Goal: Download file/media

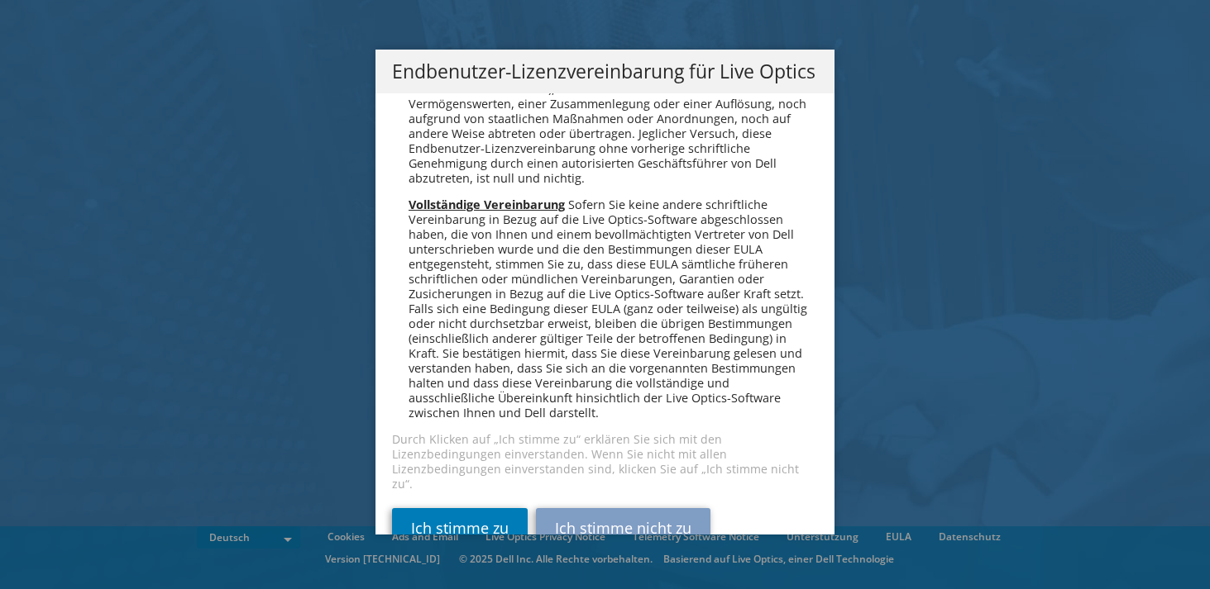
scroll to position [8127, 0]
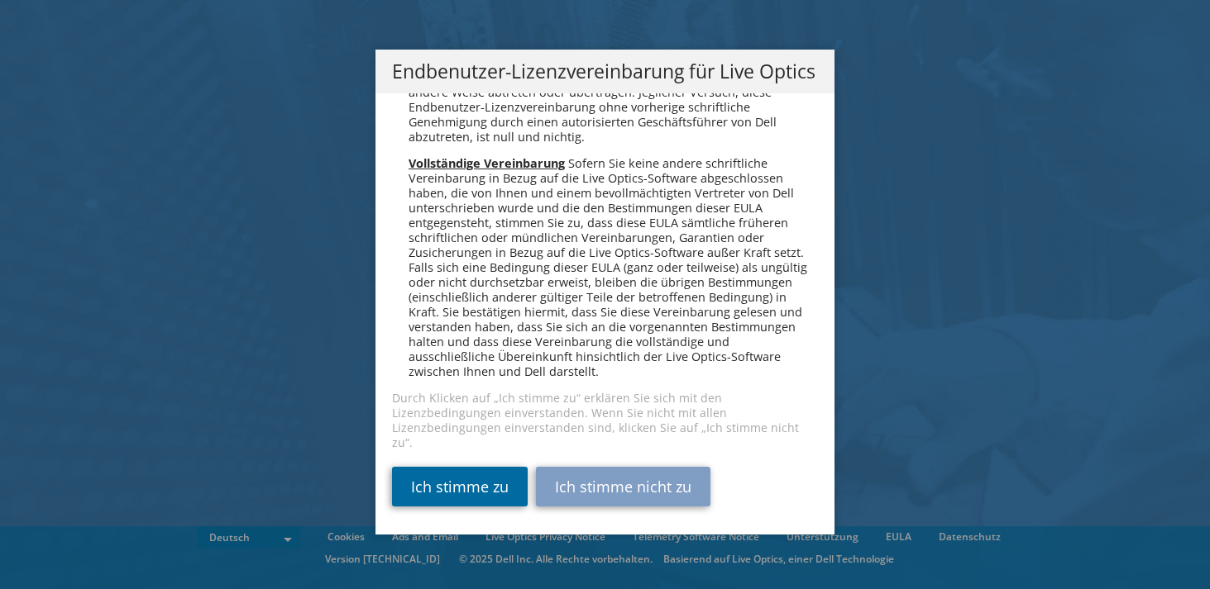
click at [446, 479] on link "Ich stimme zu" at bounding box center [460, 487] width 136 height 40
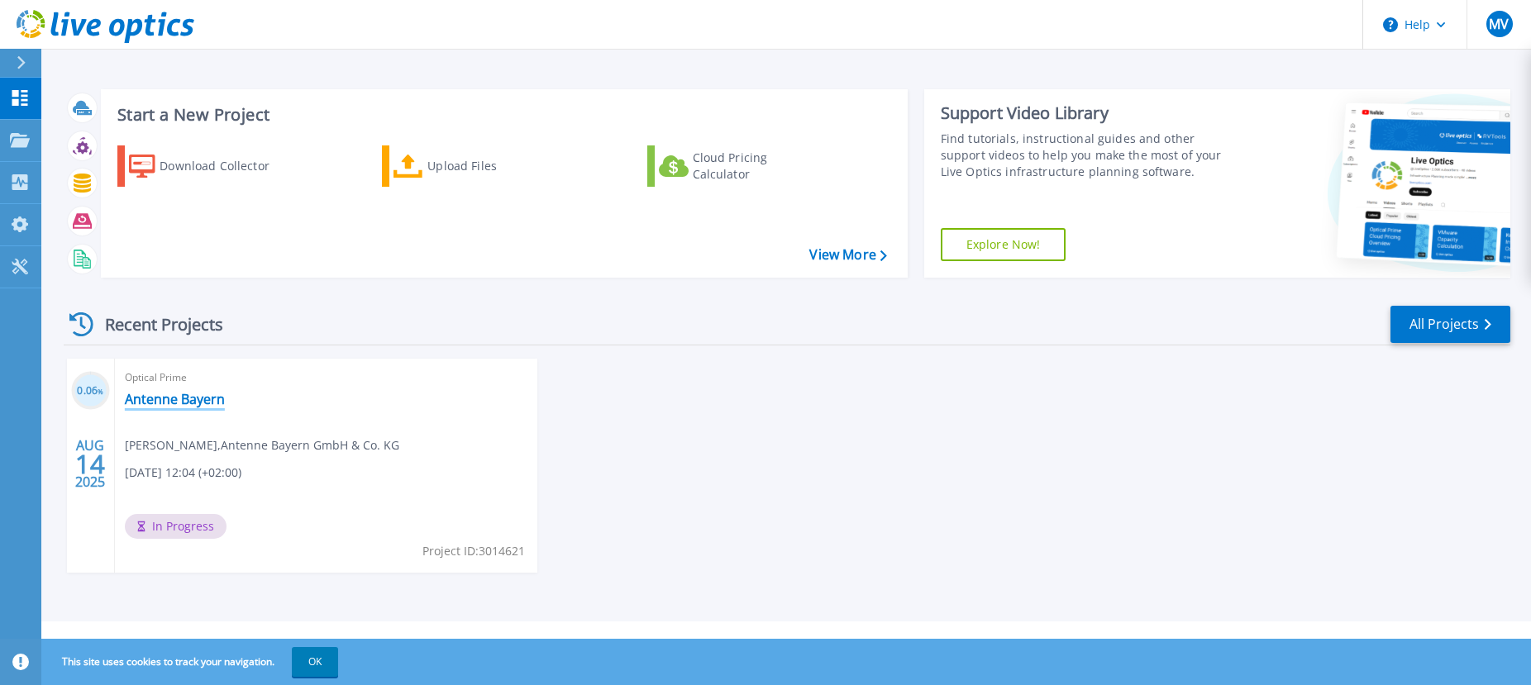
click at [168, 399] on link "Antenne Bayern" at bounding box center [175, 399] width 100 height 17
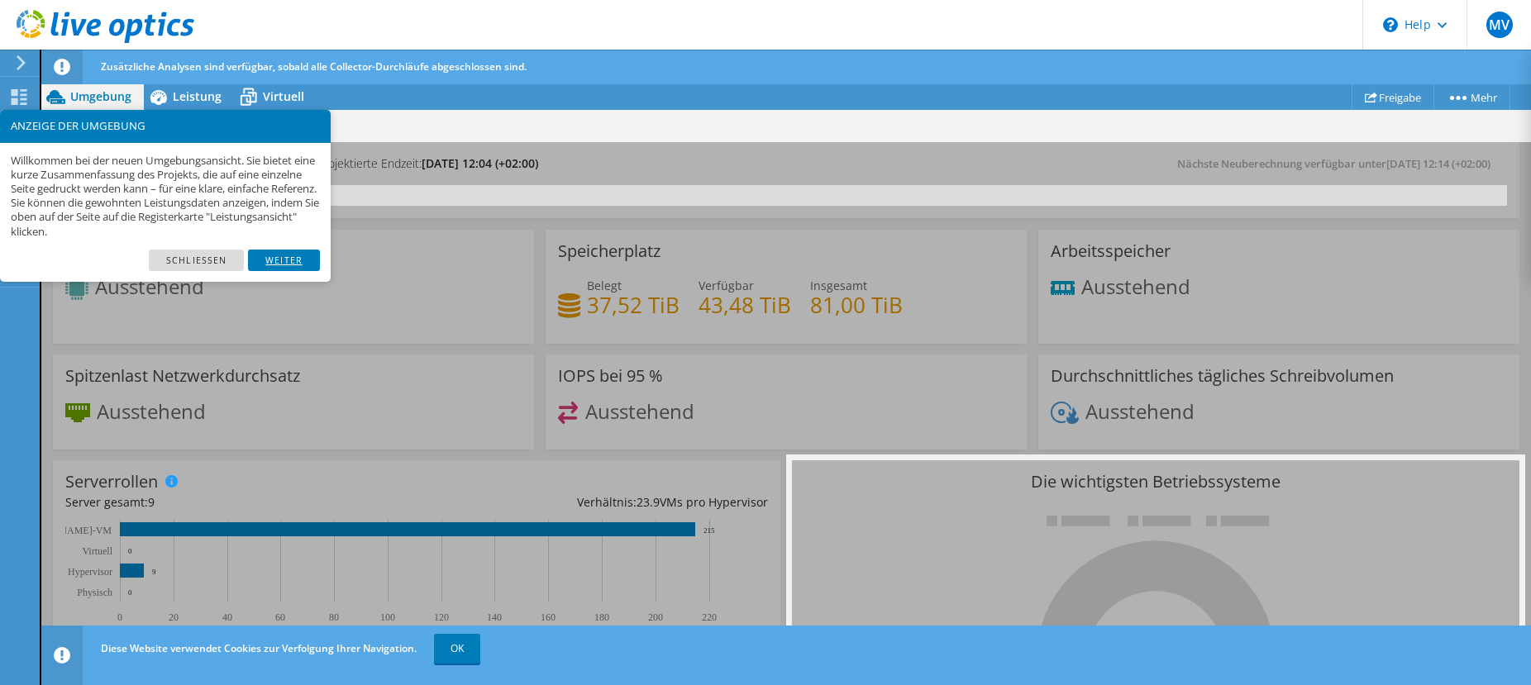
click at [279, 260] on link "Weiter" at bounding box center [284, 260] width 72 height 21
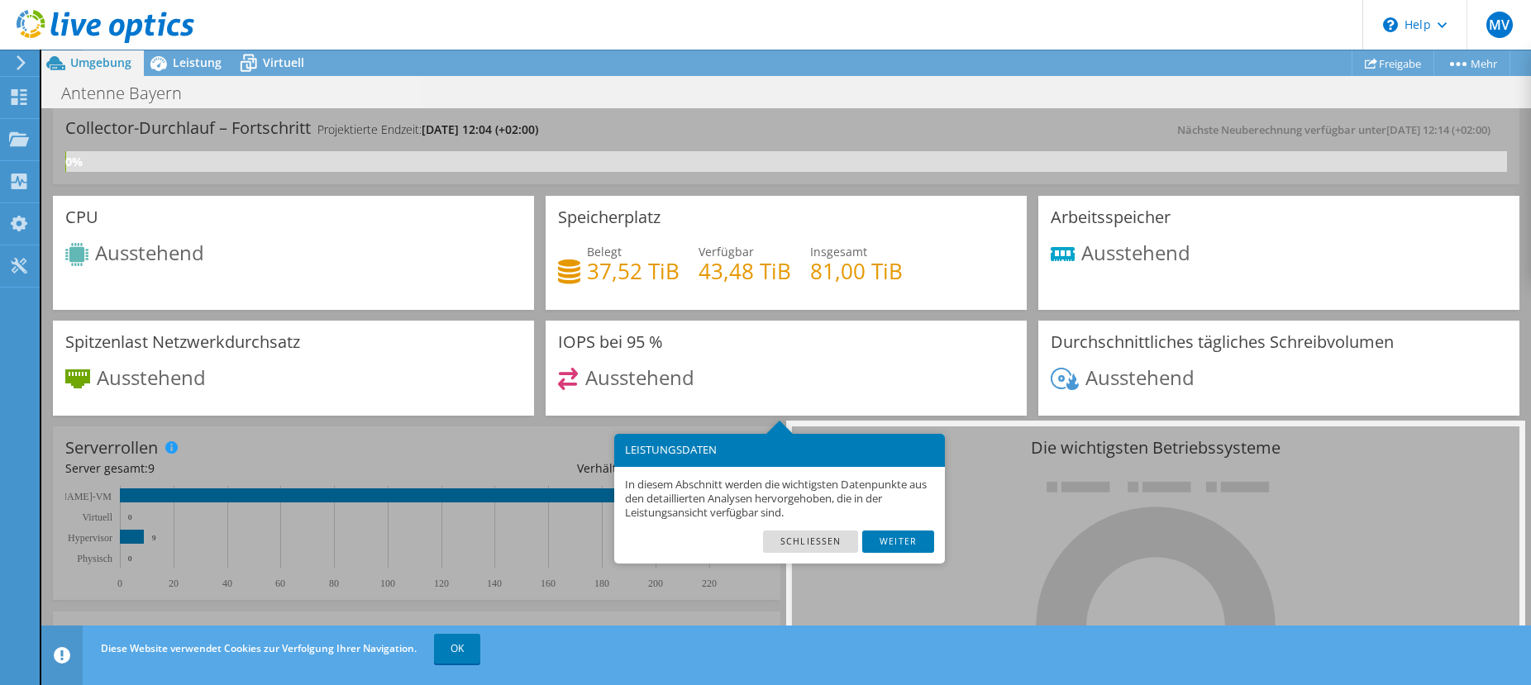
scroll to position [82, 0]
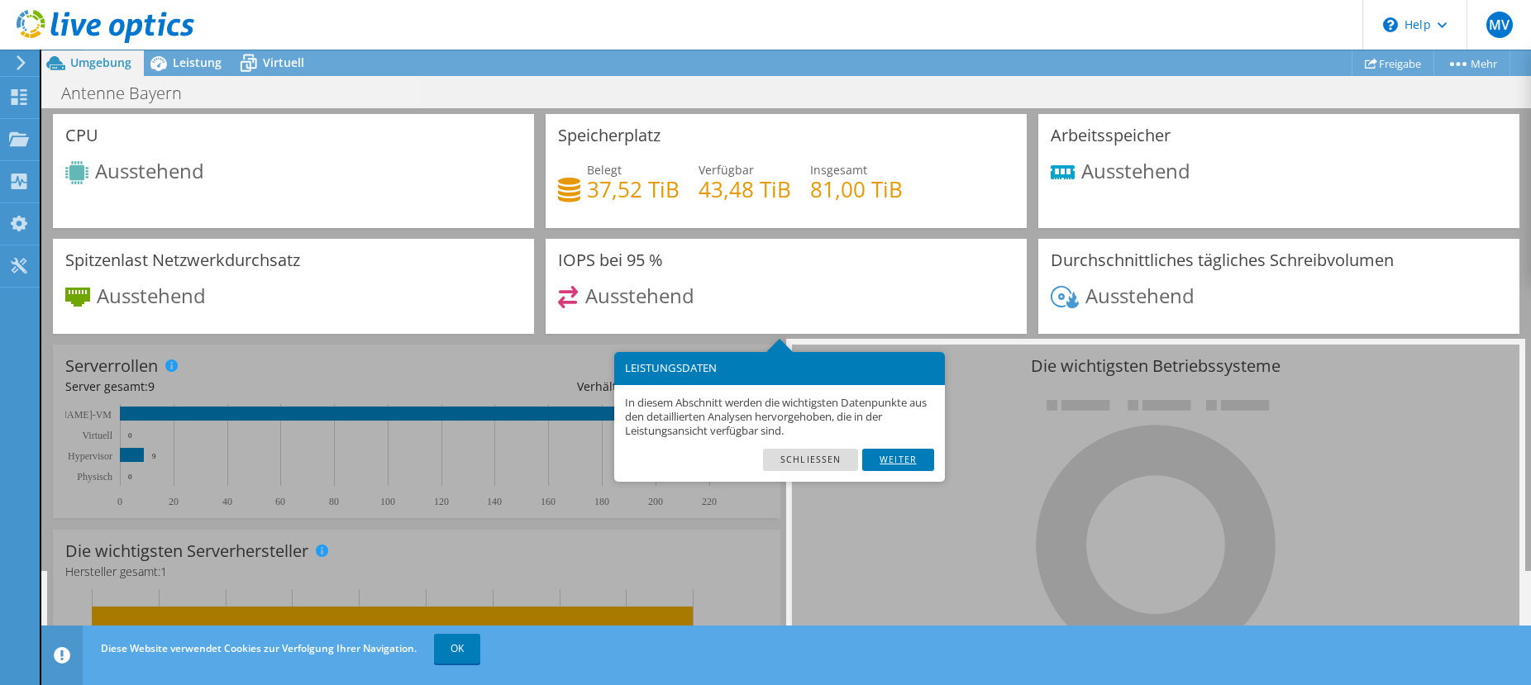
click at [893, 457] on link "Weiter" at bounding box center [898, 459] width 72 height 21
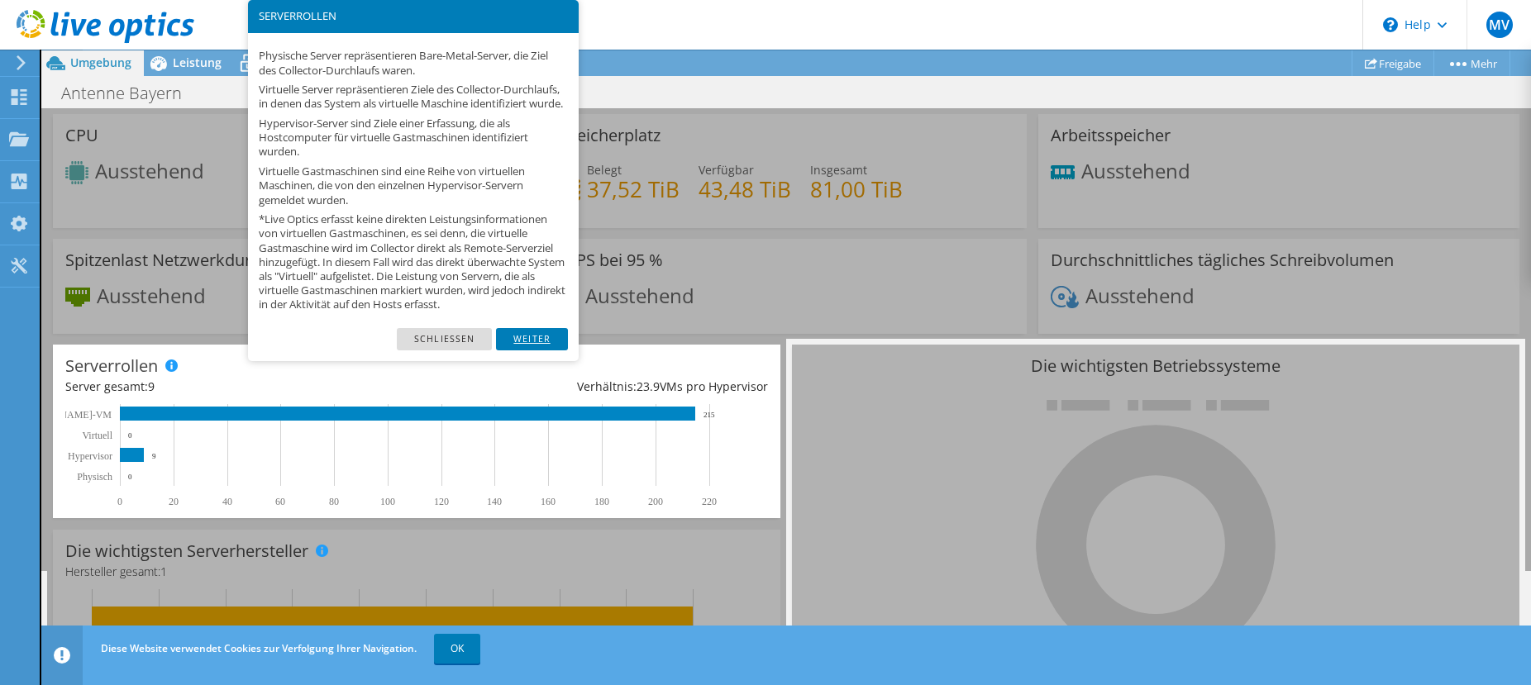
click at [527, 350] on link "Weiter" at bounding box center [532, 338] width 72 height 21
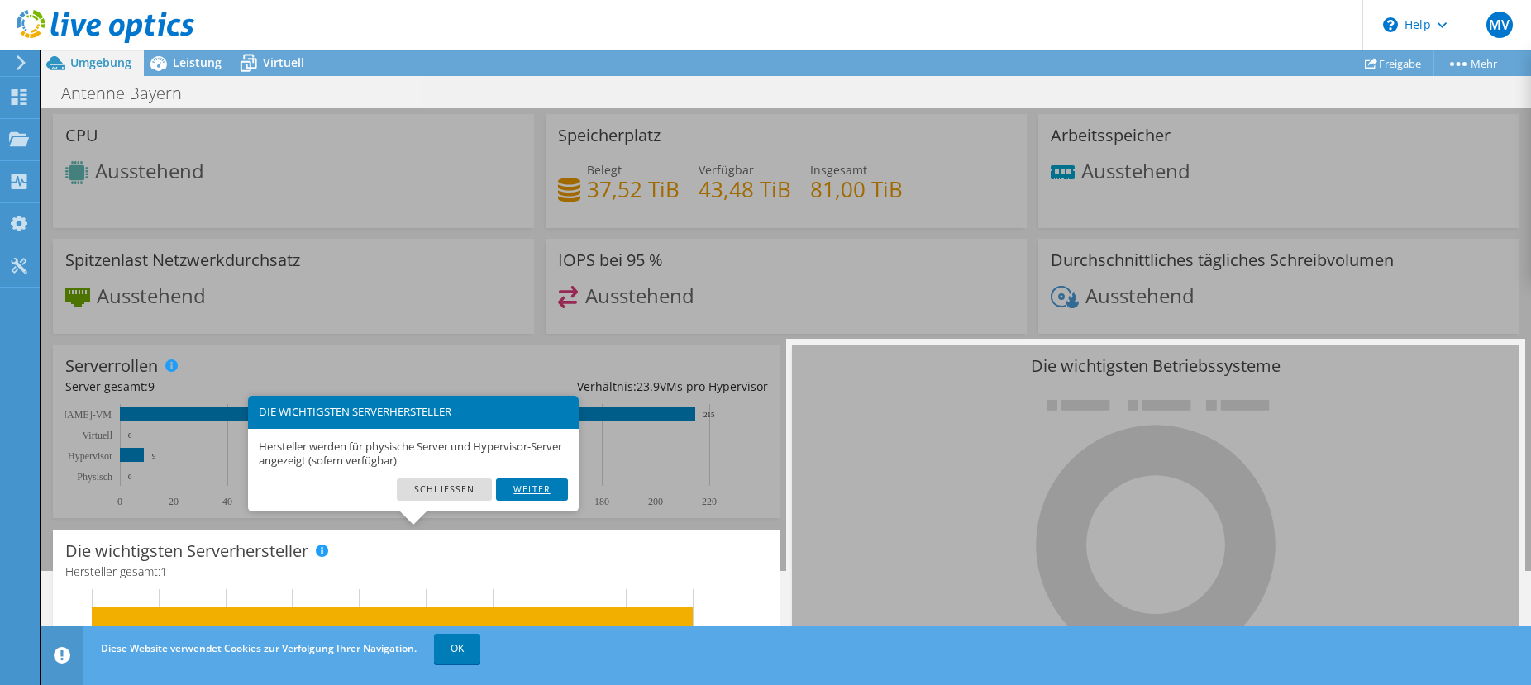
click at [531, 493] on link "Weiter" at bounding box center [532, 489] width 72 height 21
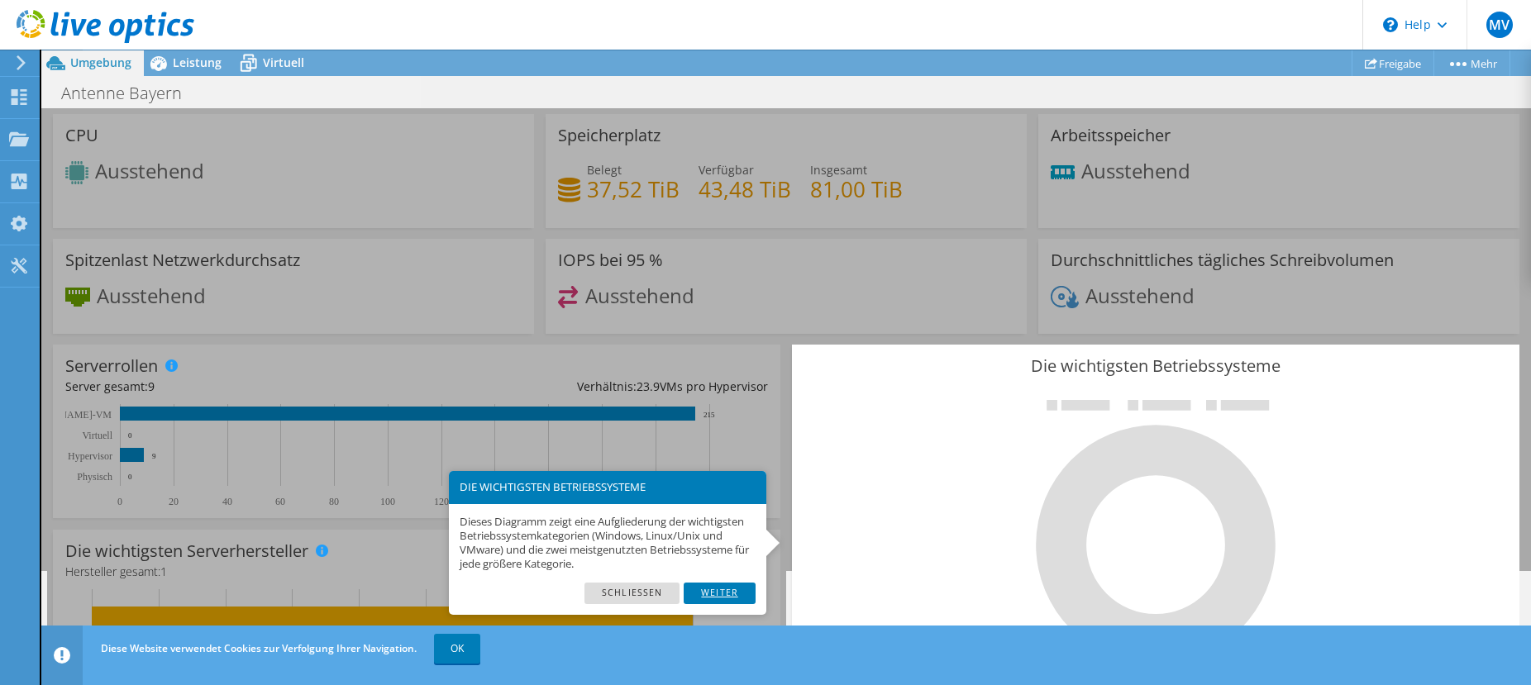
click at [717, 594] on link "Weiter" at bounding box center [720, 593] width 72 height 21
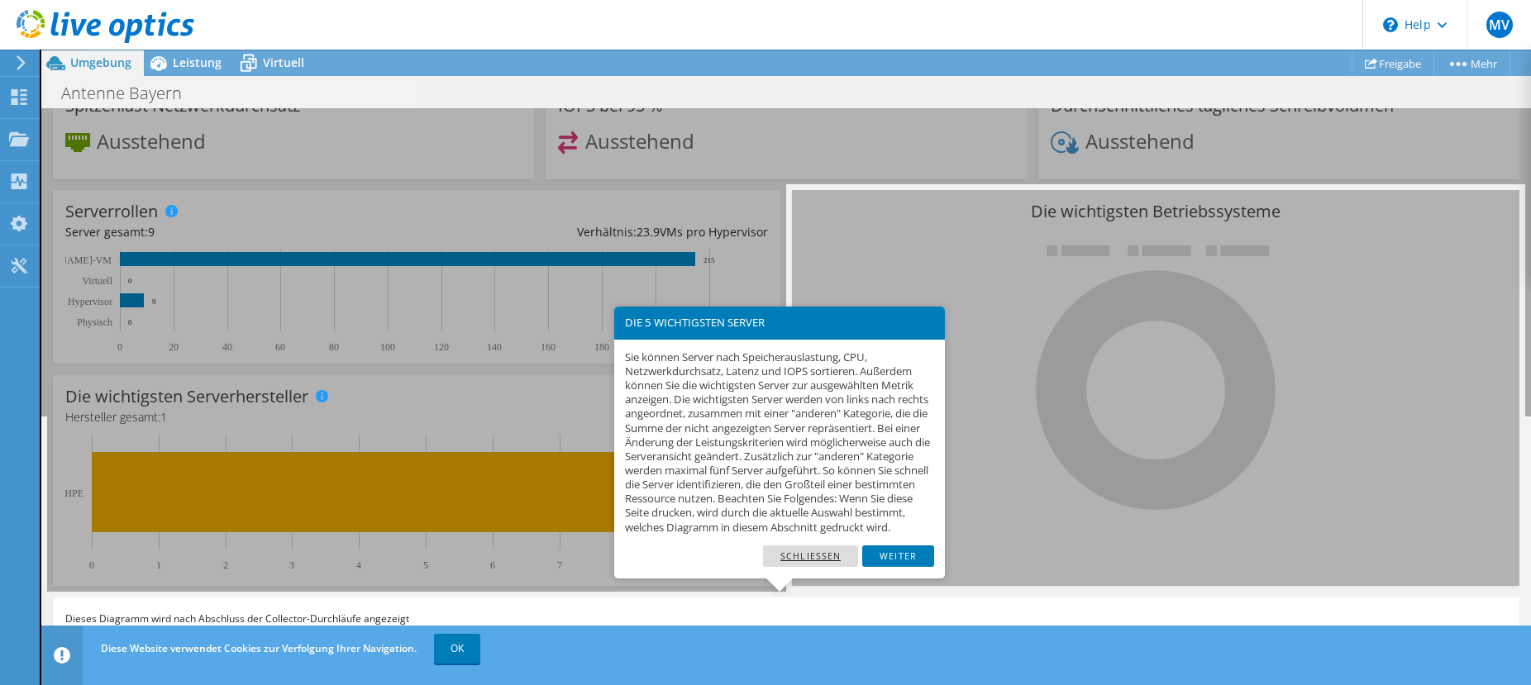
click at [801, 564] on link "Schließen" at bounding box center [810, 556] width 95 height 21
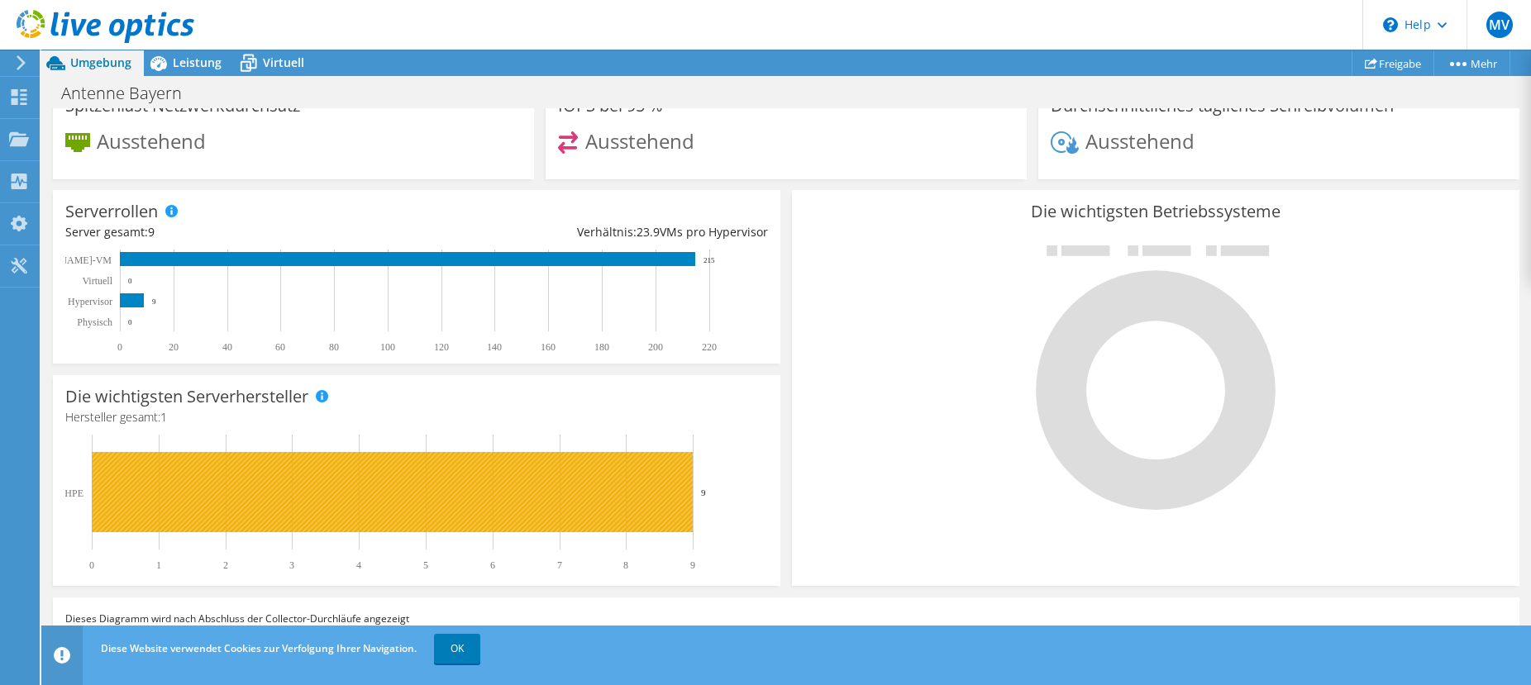
scroll to position [0, 0]
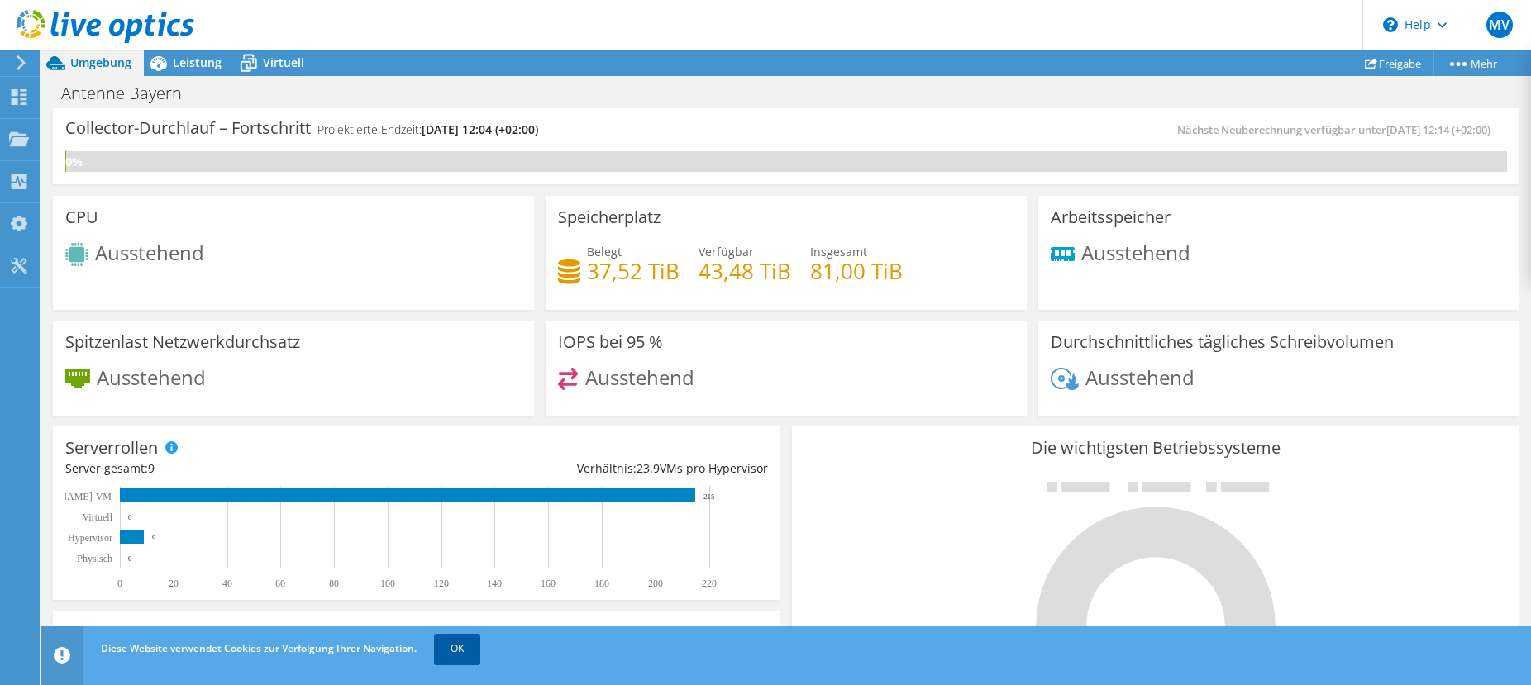
click at [448, 651] on link "OK" at bounding box center [457, 649] width 46 height 30
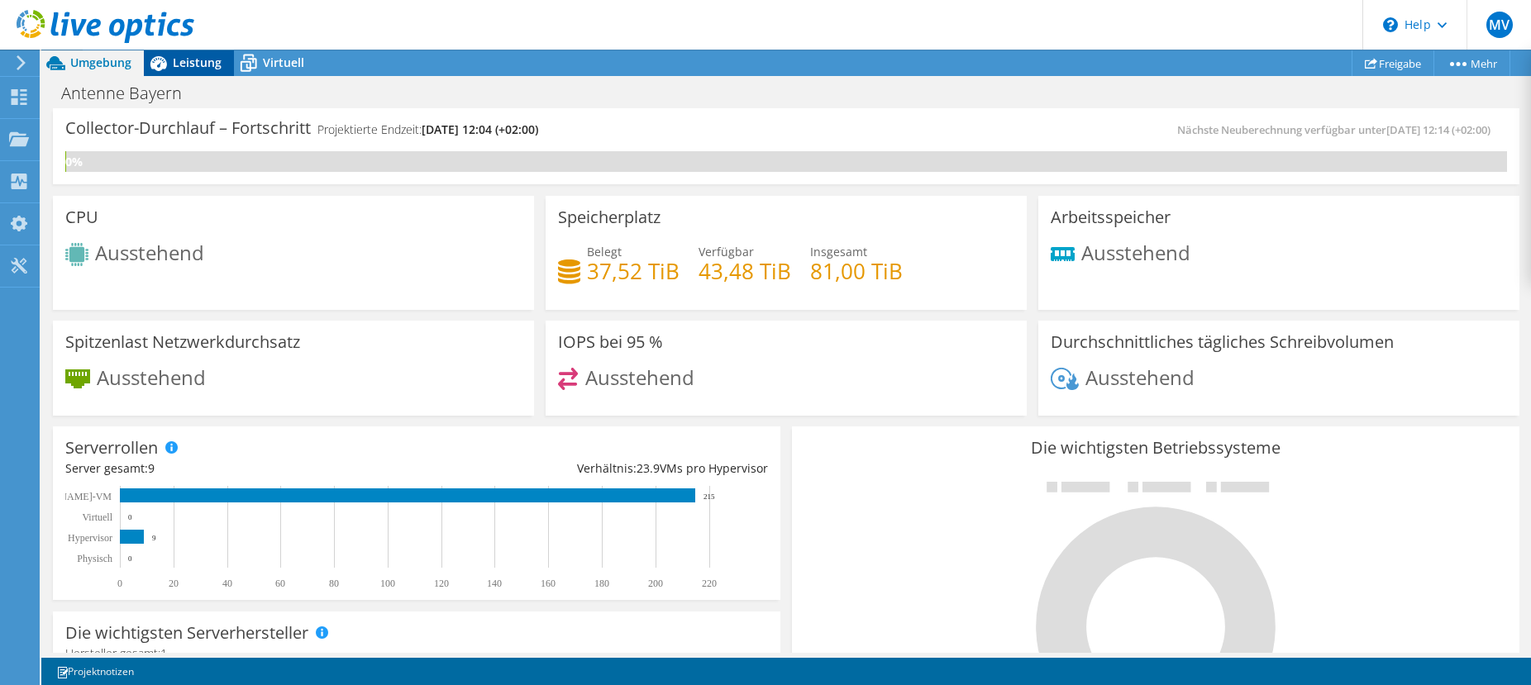
click at [194, 62] on span "Leistung" at bounding box center [197, 63] width 49 height 16
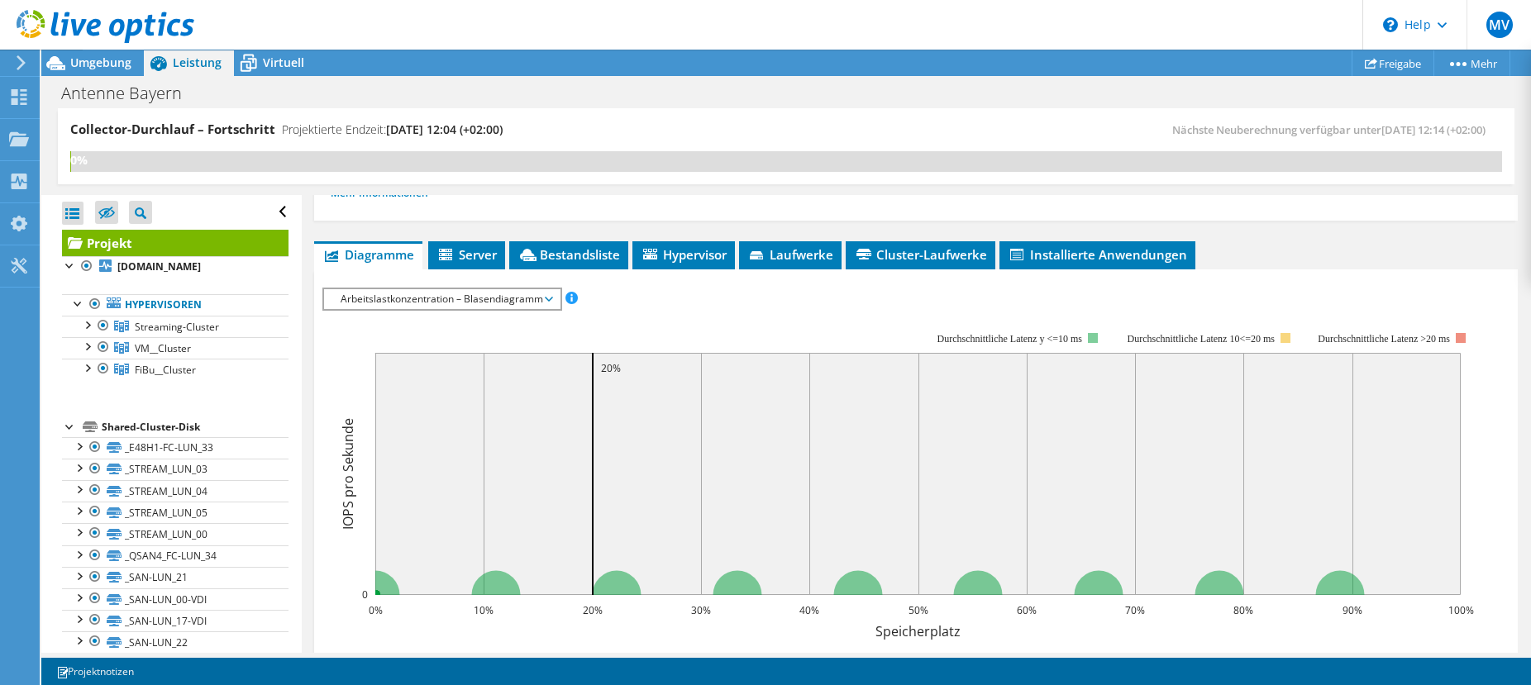
scroll to position [165, 0]
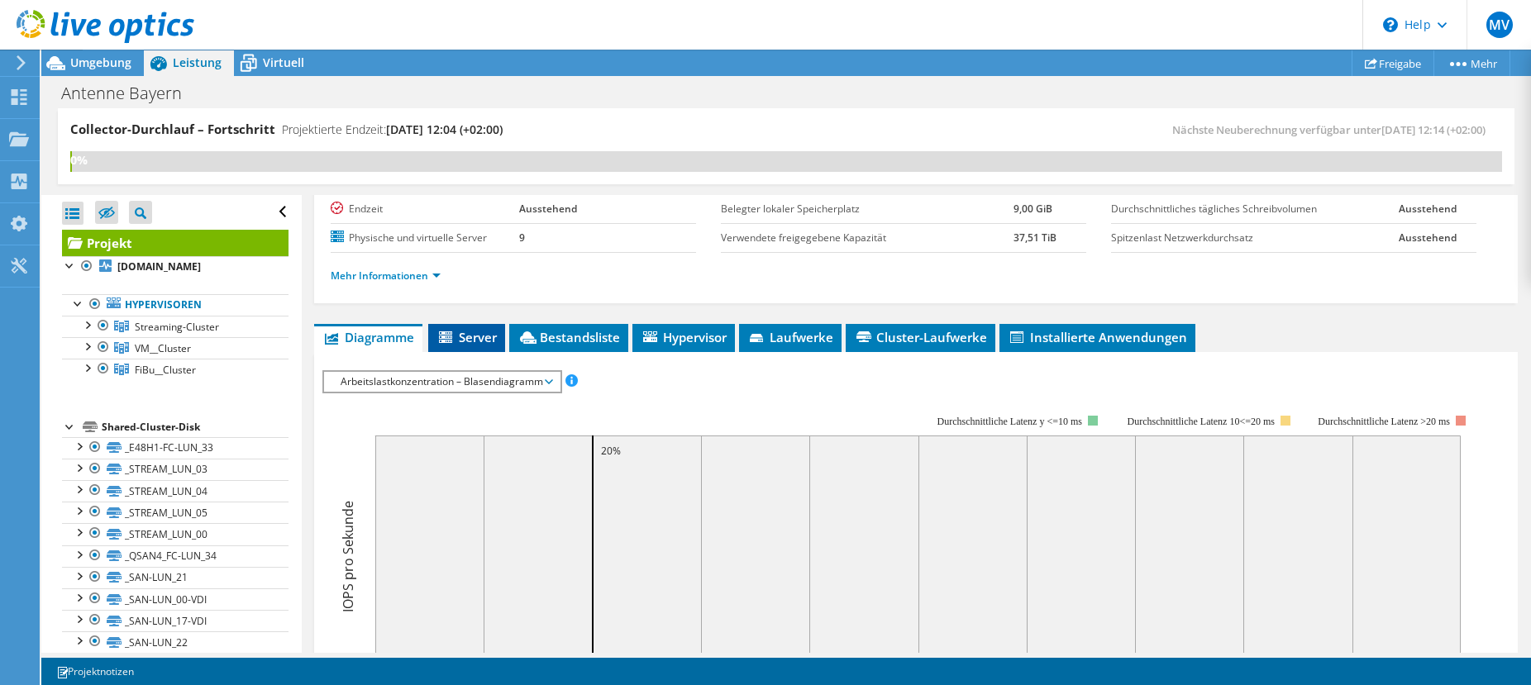
click at [470, 333] on span "Server" at bounding box center [467, 337] width 60 height 17
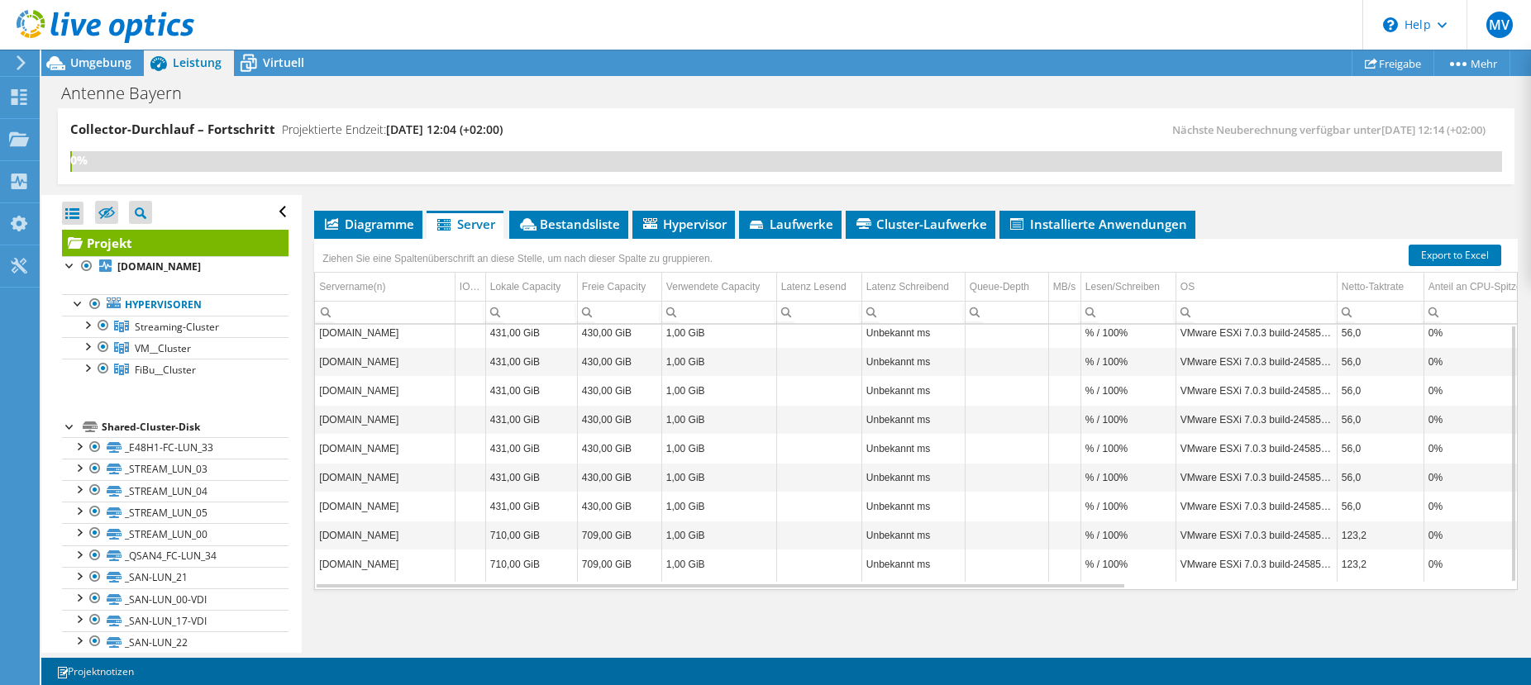
scroll to position [0, 0]
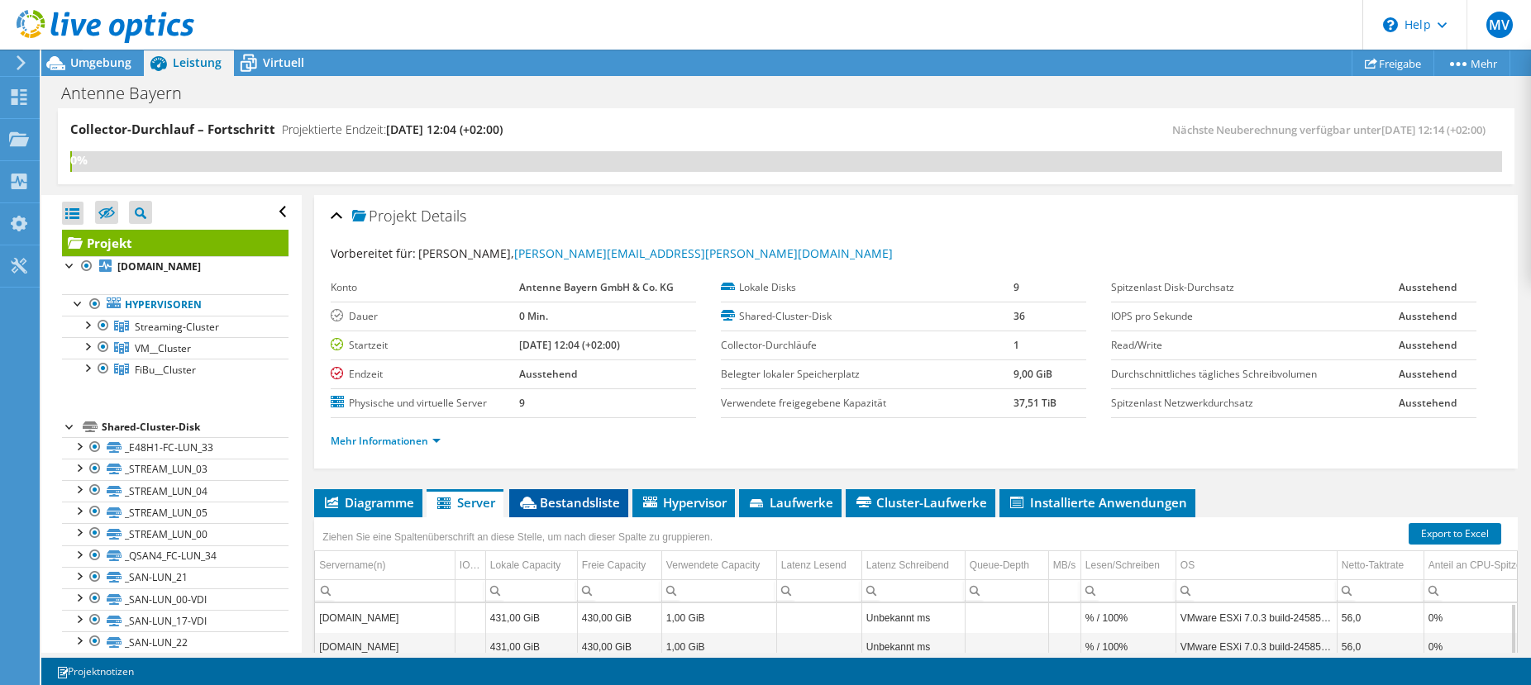
click at [573, 497] on span "Bestandsliste" at bounding box center [569, 502] width 103 height 17
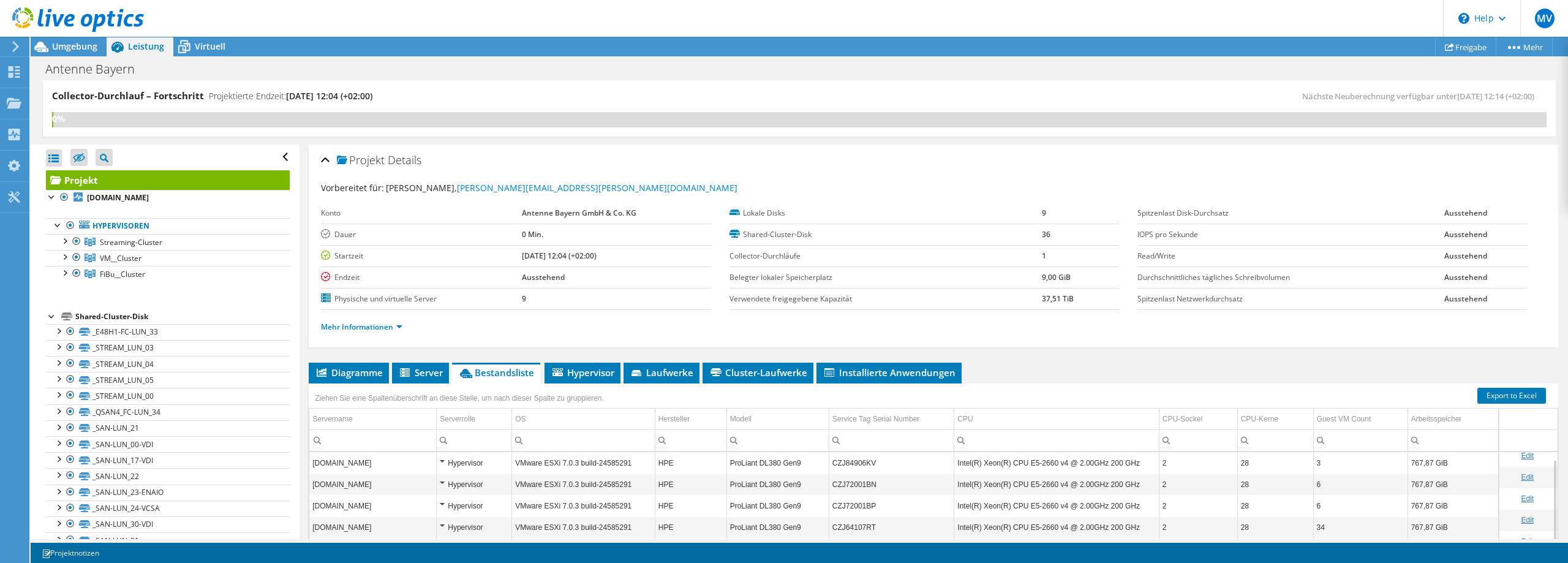
scroll to position [7, 0]
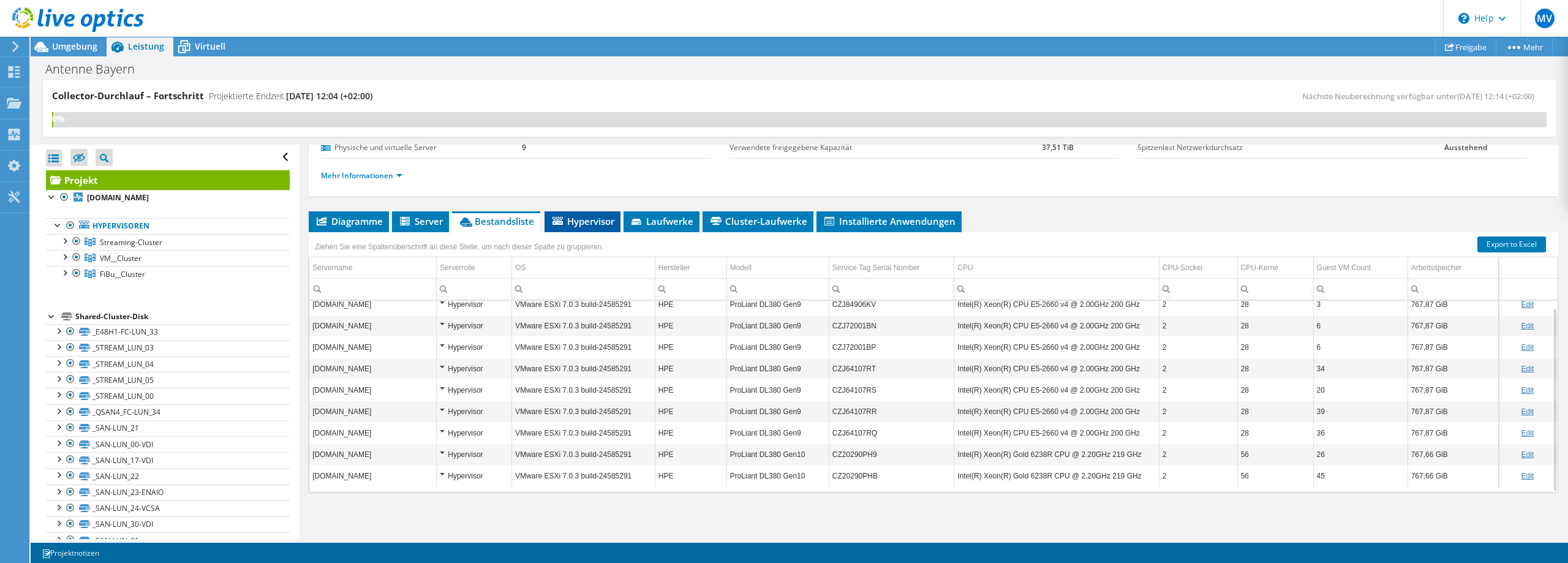
click at [585, 221] on span "Hypervisor" at bounding box center [582, 221] width 64 height 13
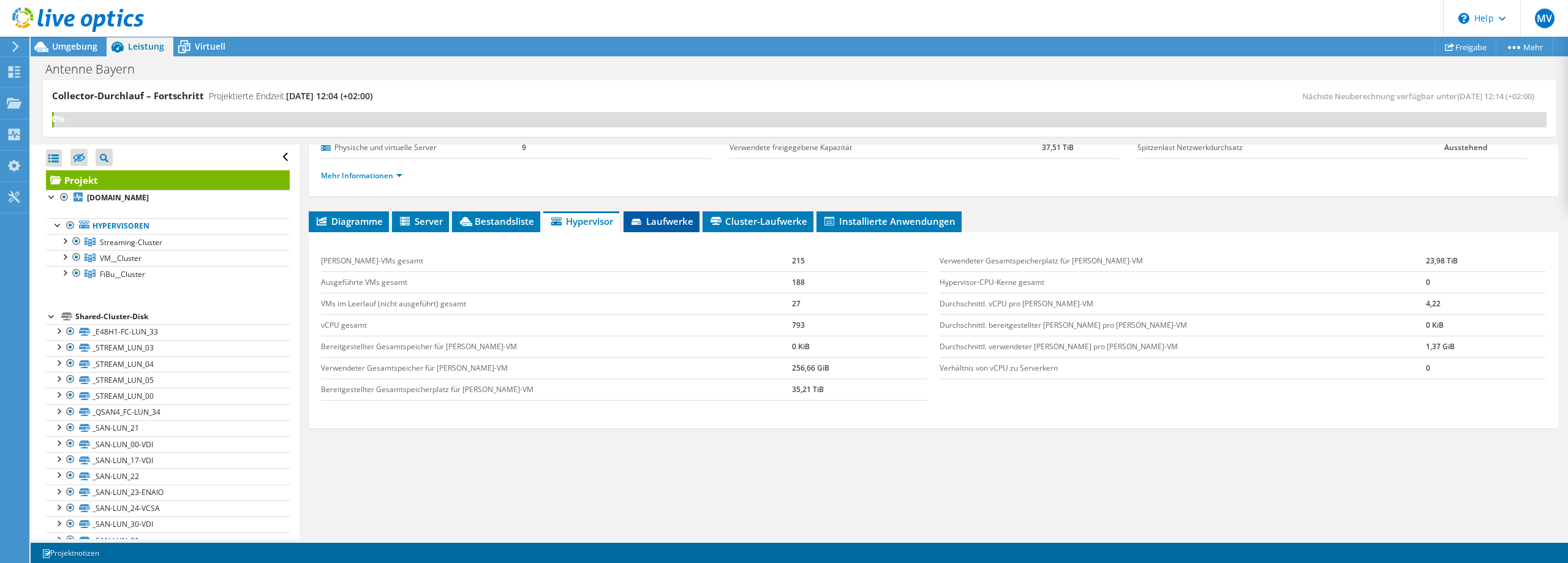
click at [668, 224] on span "Laufwerke" at bounding box center [662, 221] width 64 height 13
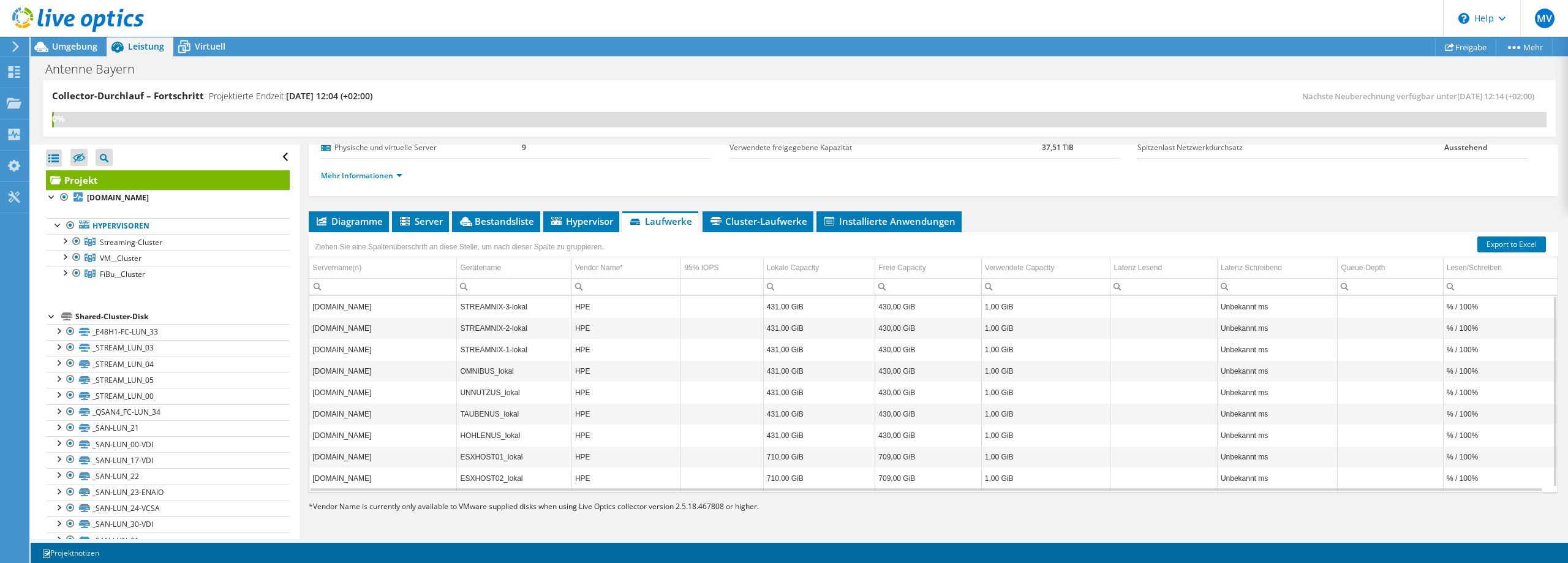
scroll to position [5, 0]
click at [744, 223] on span "Cluster-Laufwerke" at bounding box center [758, 221] width 99 height 13
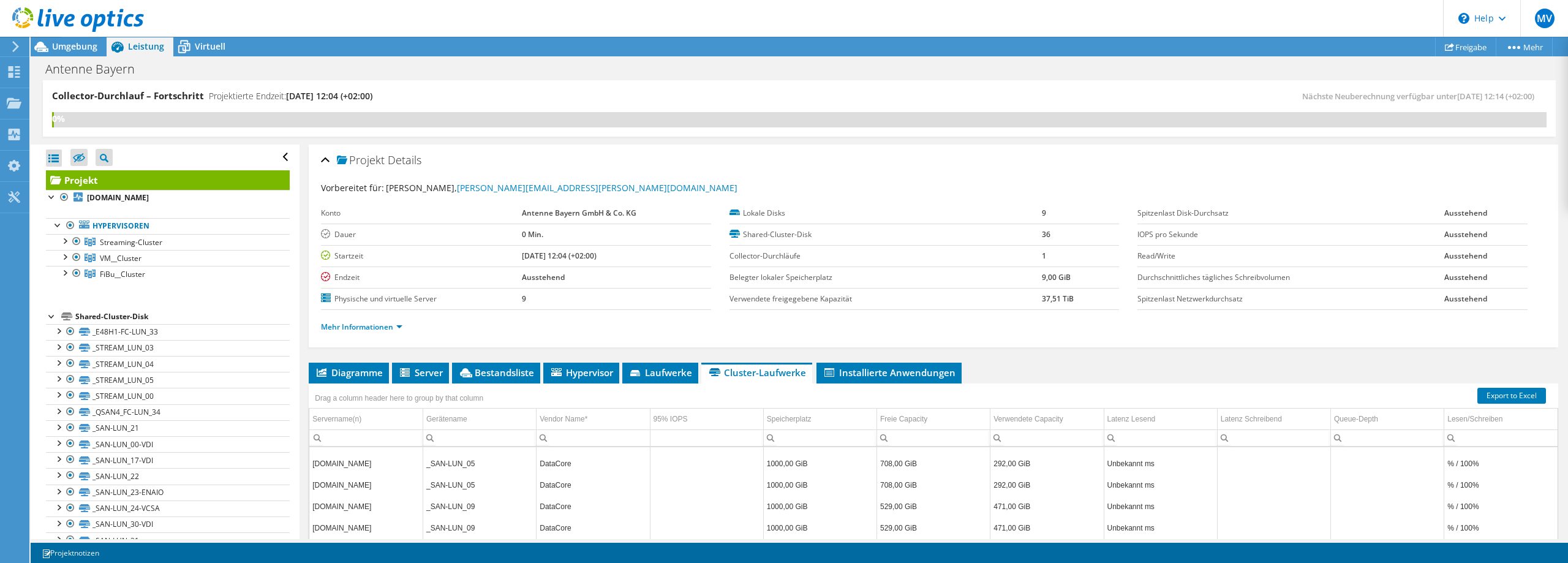
scroll to position [3130, 0]
click at [889, 373] on span "Installierte Anwendungen" at bounding box center [888, 372] width 133 height 13
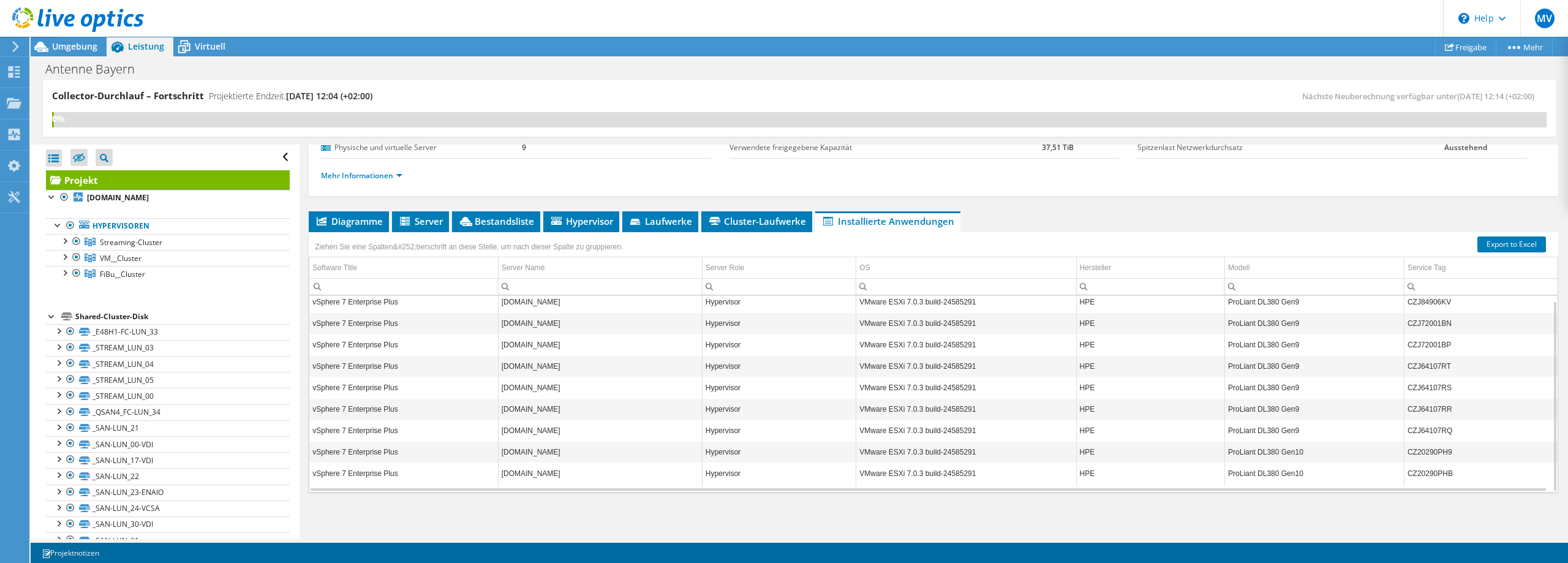
scroll to position [0, 0]
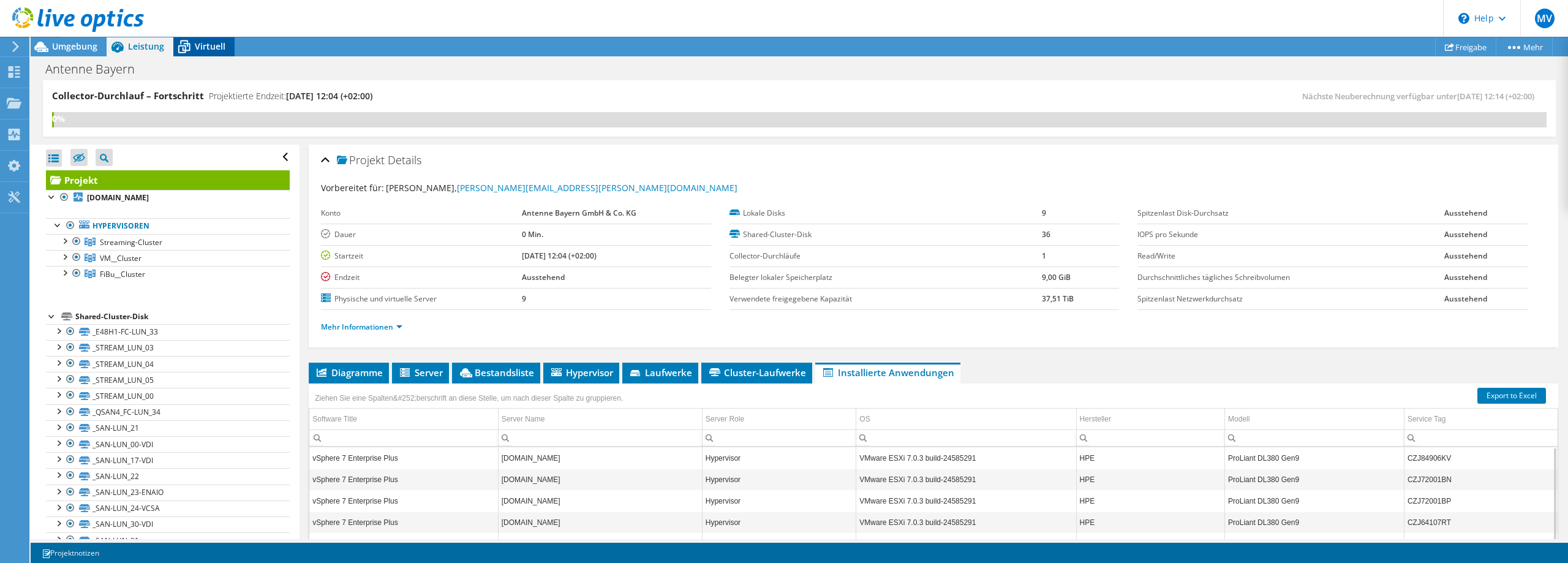
click at [196, 42] on span "Virtuell" at bounding box center [210, 47] width 30 height 12
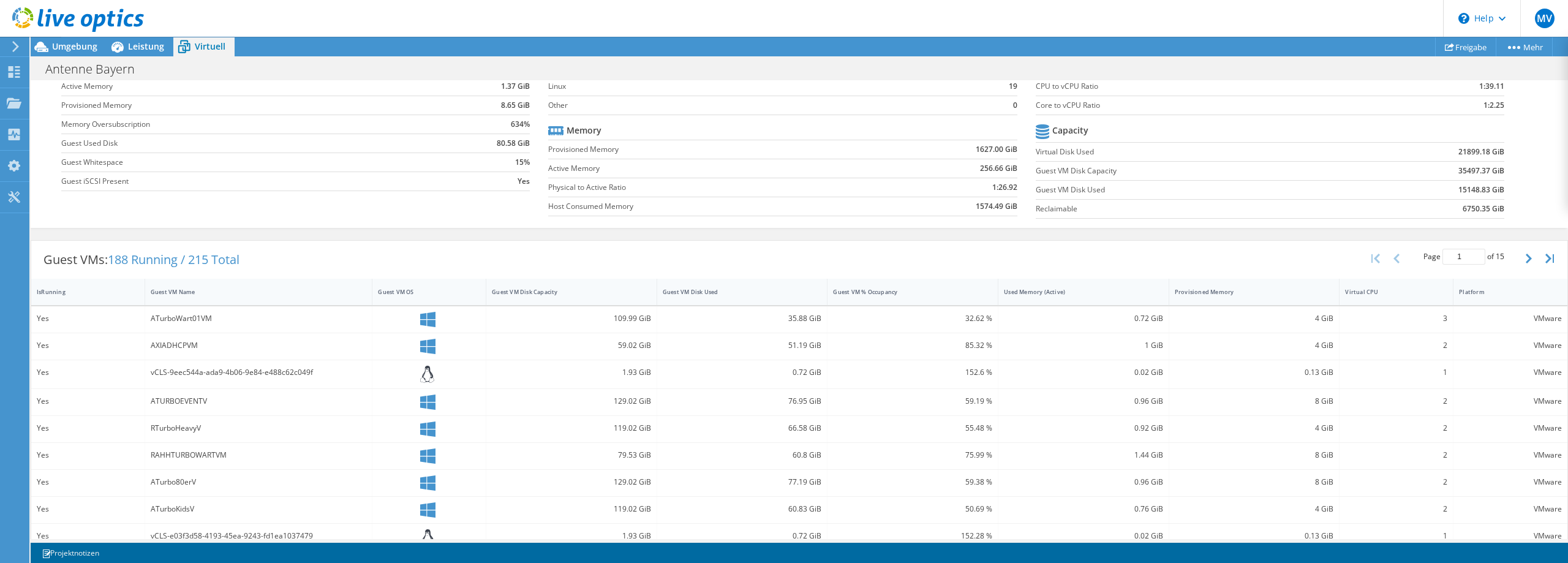
scroll to position [27, 0]
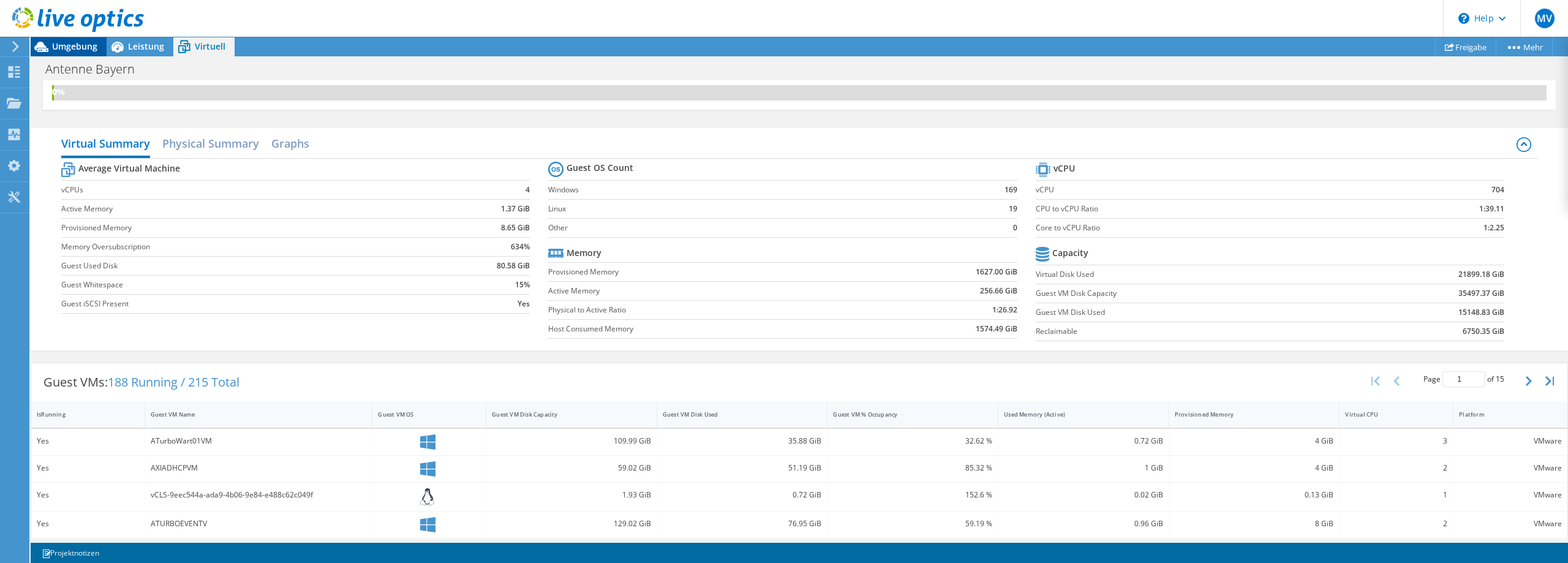
click at [69, 45] on span "Umgebung" at bounding box center [74, 47] width 45 height 12
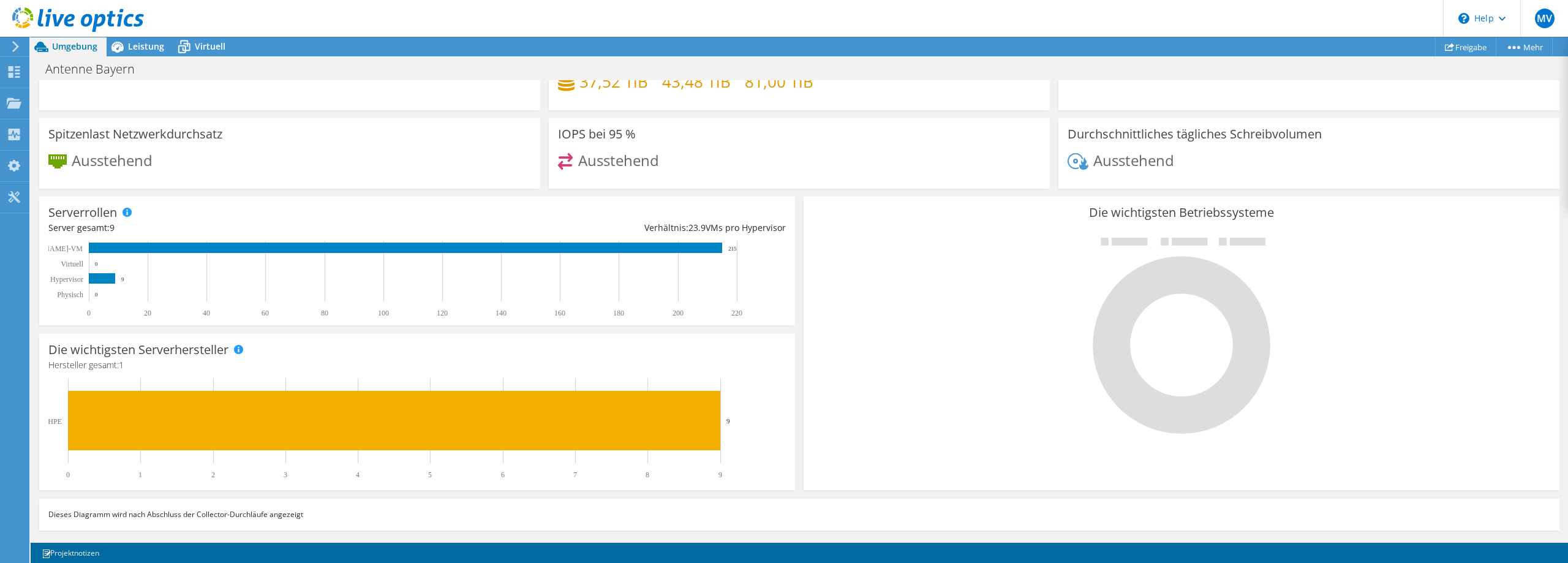
scroll to position [0, 0]
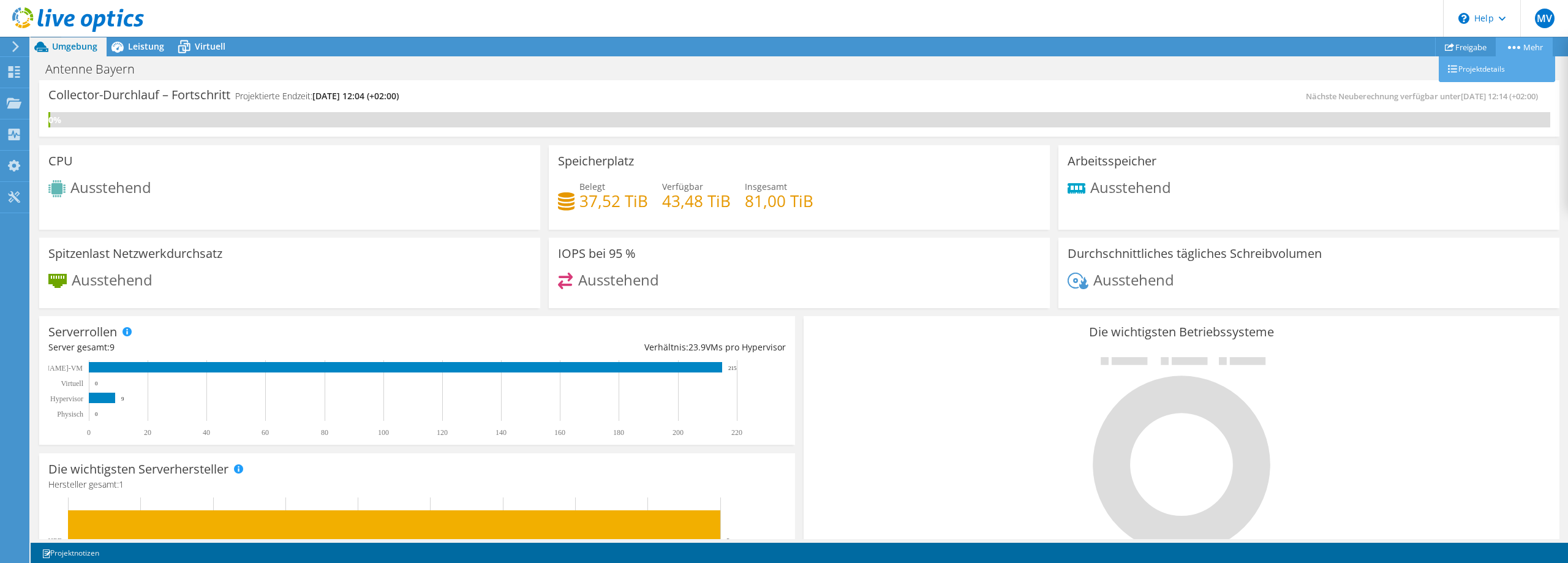
click at [1134, 47] on icon at bounding box center [1514, 47] width 13 height 3
click at [1134, 187] on div "Ausstehend" at bounding box center [1309, 193] width 482 height 27
click at [14, 44] on icon at bounding box center [16, 46] width 9 height 11
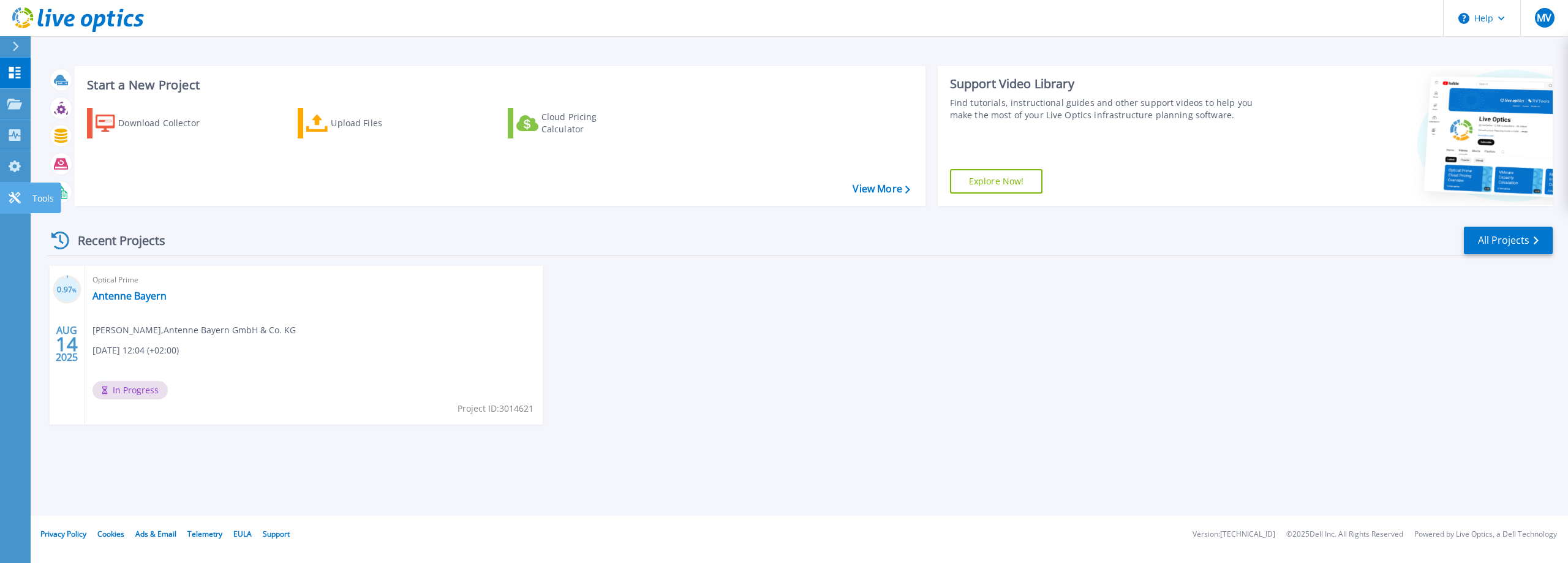
click at [16, 197] on icon at bounding box center [15, 198] width 12 height 12
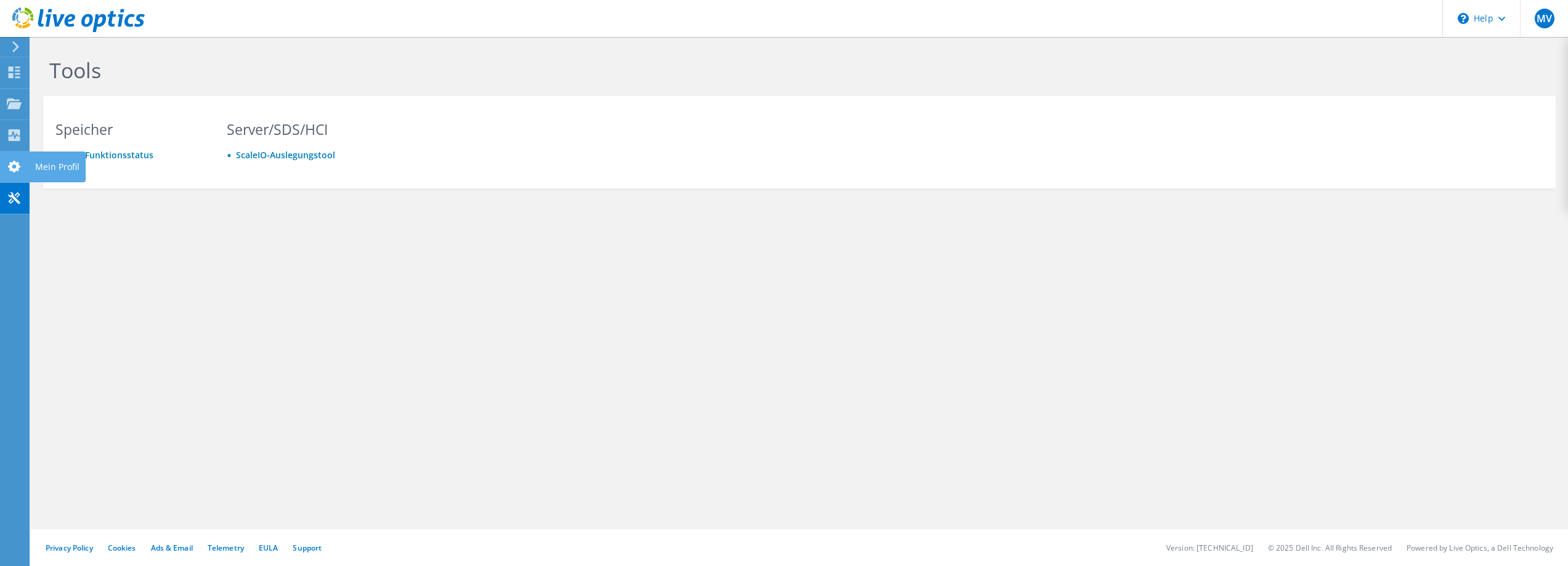
click at [13, 163] on use at bounding box center [14, 167] width 13 height 12
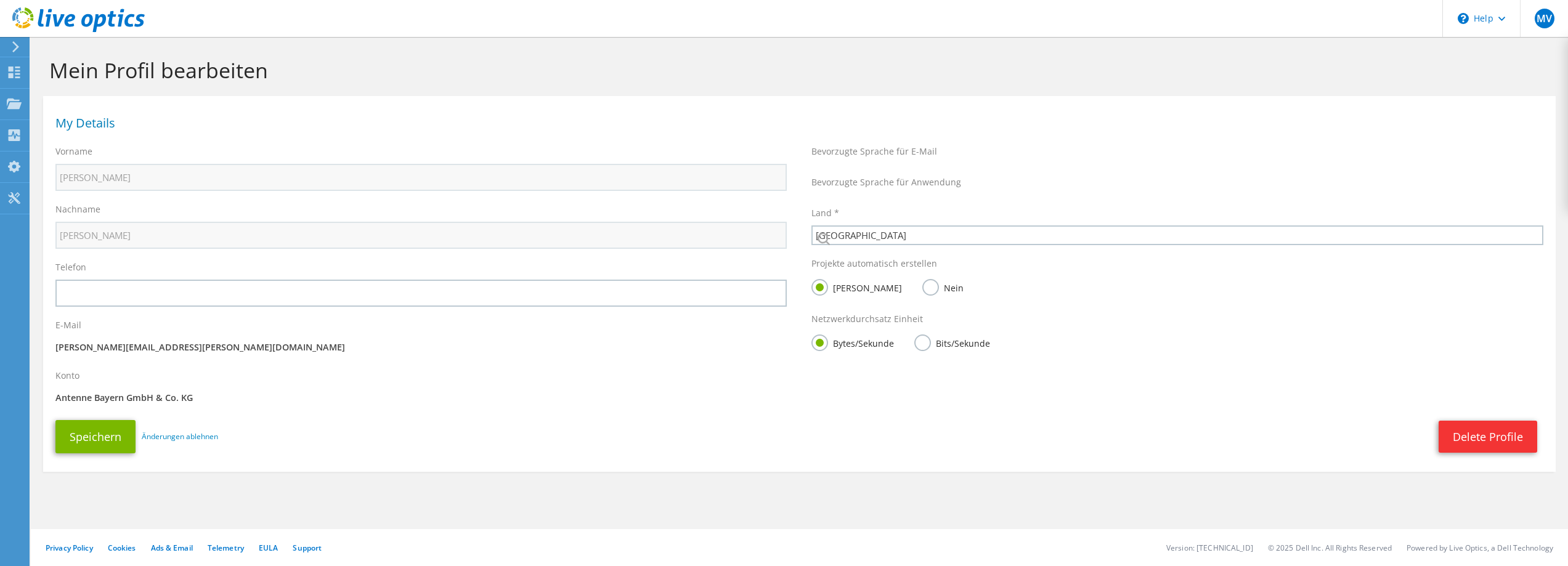
select select "56"
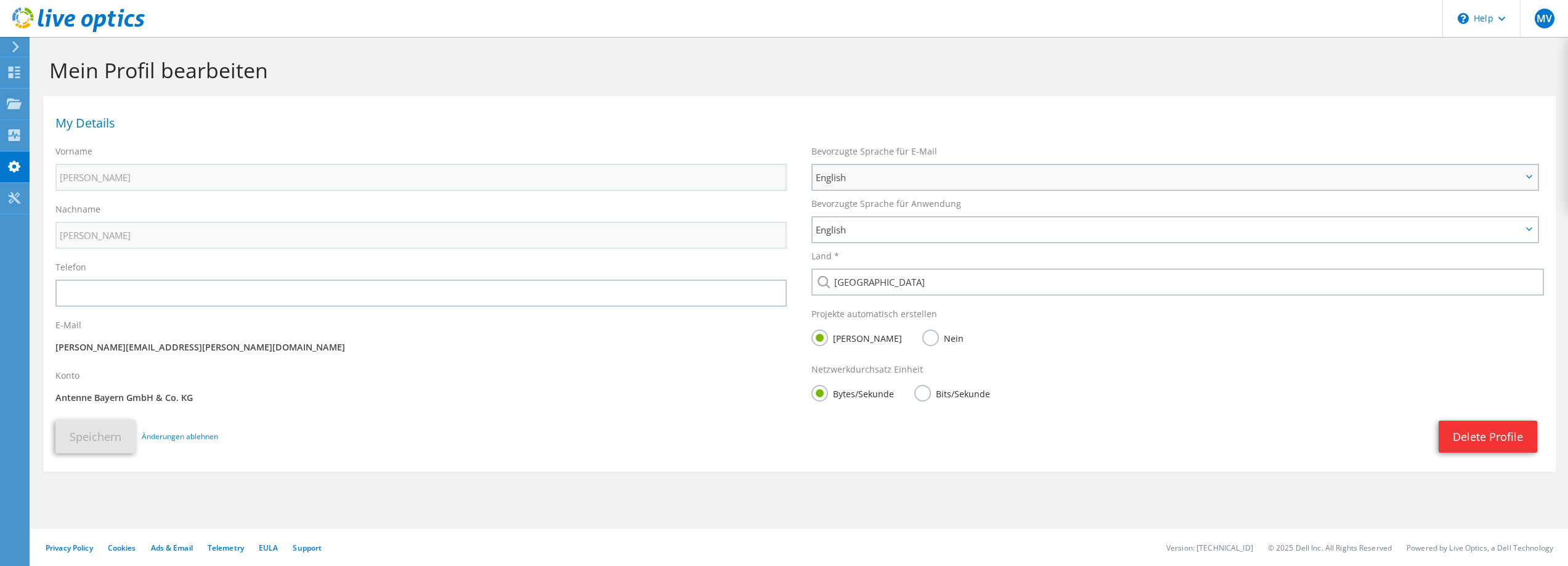
click at [1528, 177] on icon at bounding box center [1529, 177] width 6 height 4
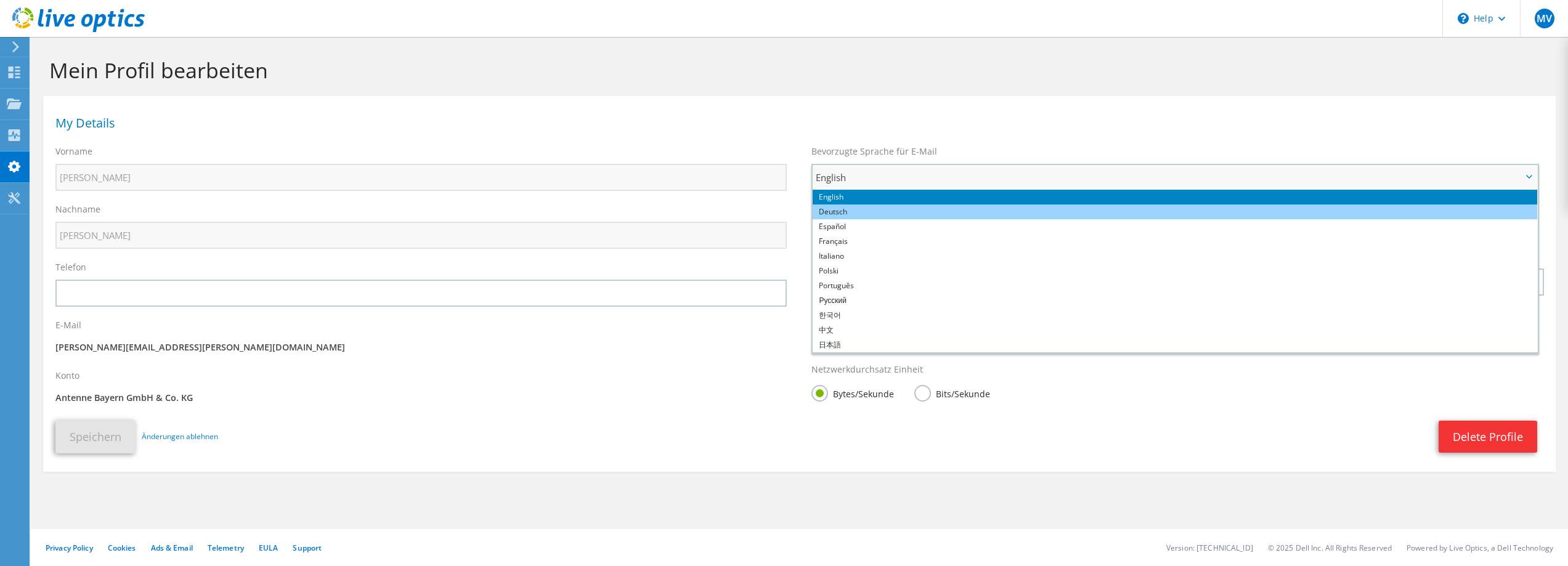
click at [829, 211] on li "Deutsch" at bounding box center [1175, 212] width 724 height 15
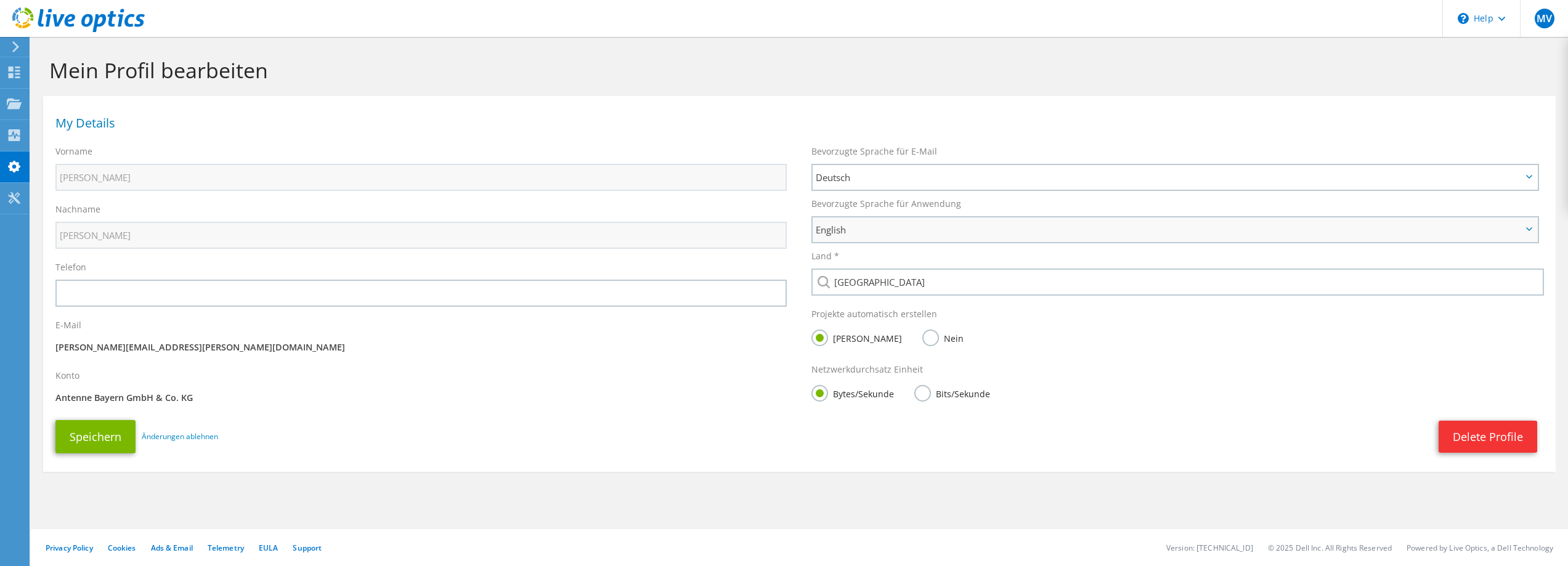
click at [1526, 228] on icon at bounding box center [1529, 229] width 6 height 4
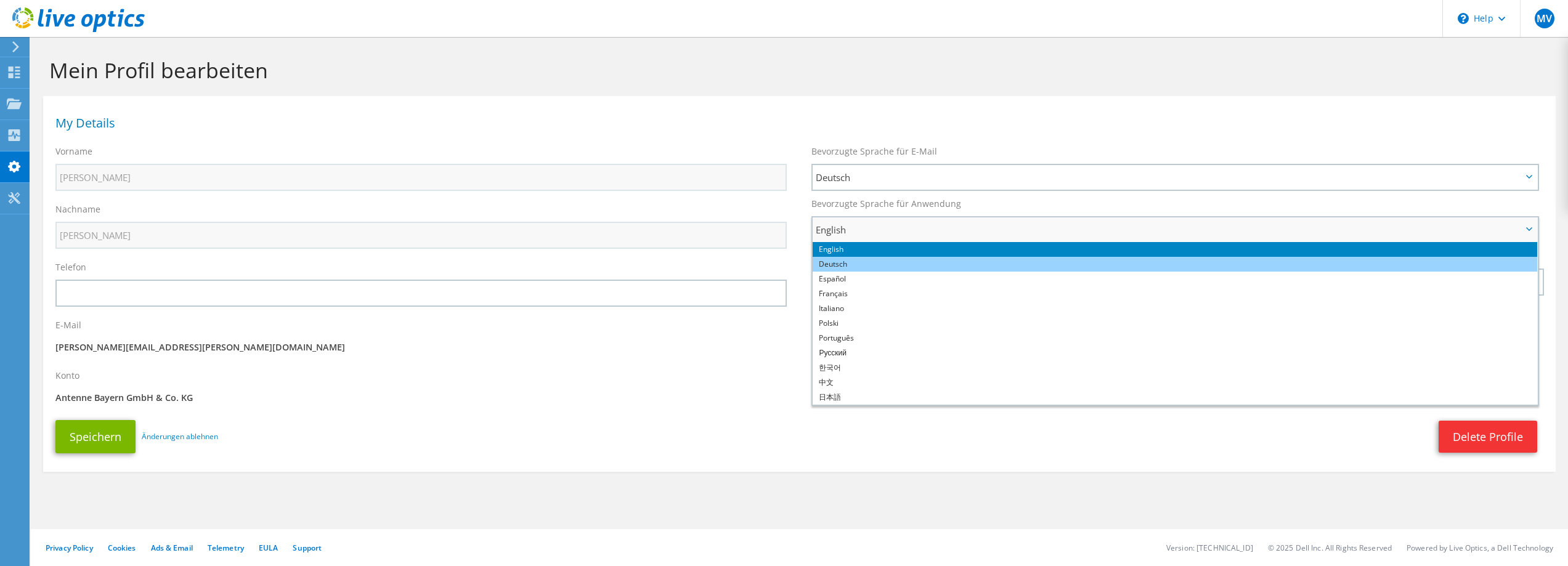
click at [845, 266] on li "Deutsch" at bounding box center [1175, 264] width 724 height 15
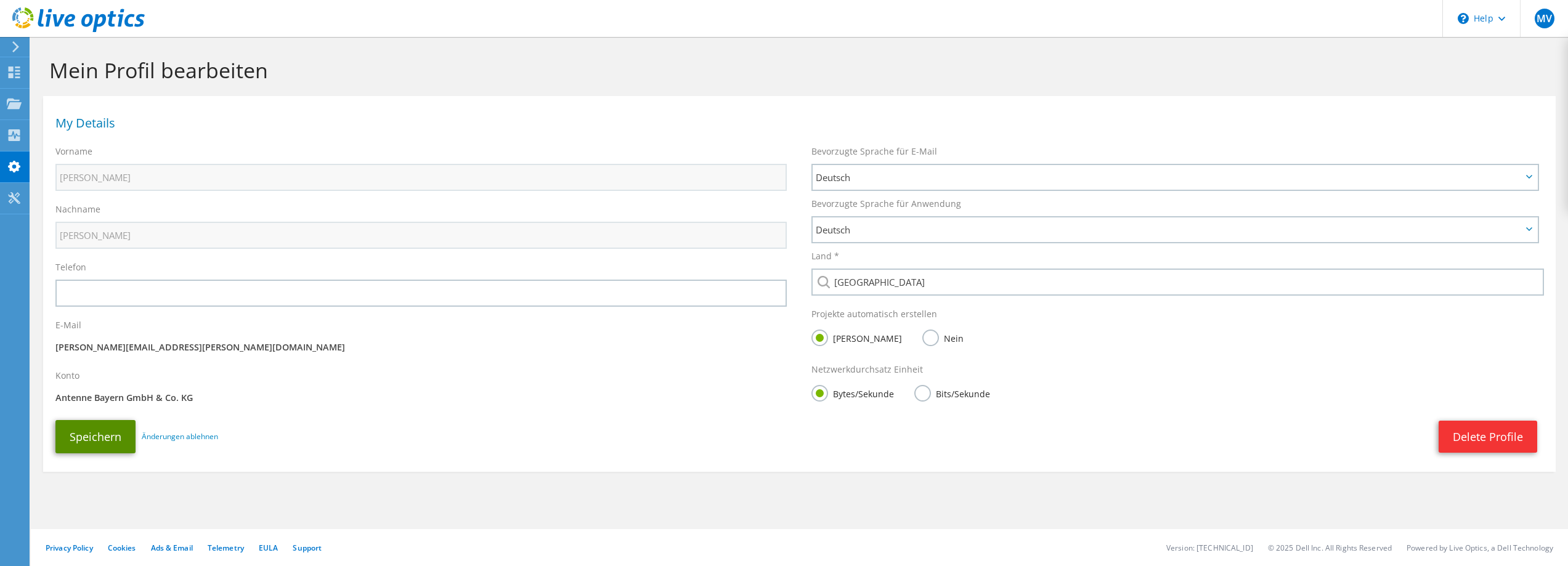
click at [80, 432] on button "Speichern" at bounding box center [95, 436] width 80 height 34
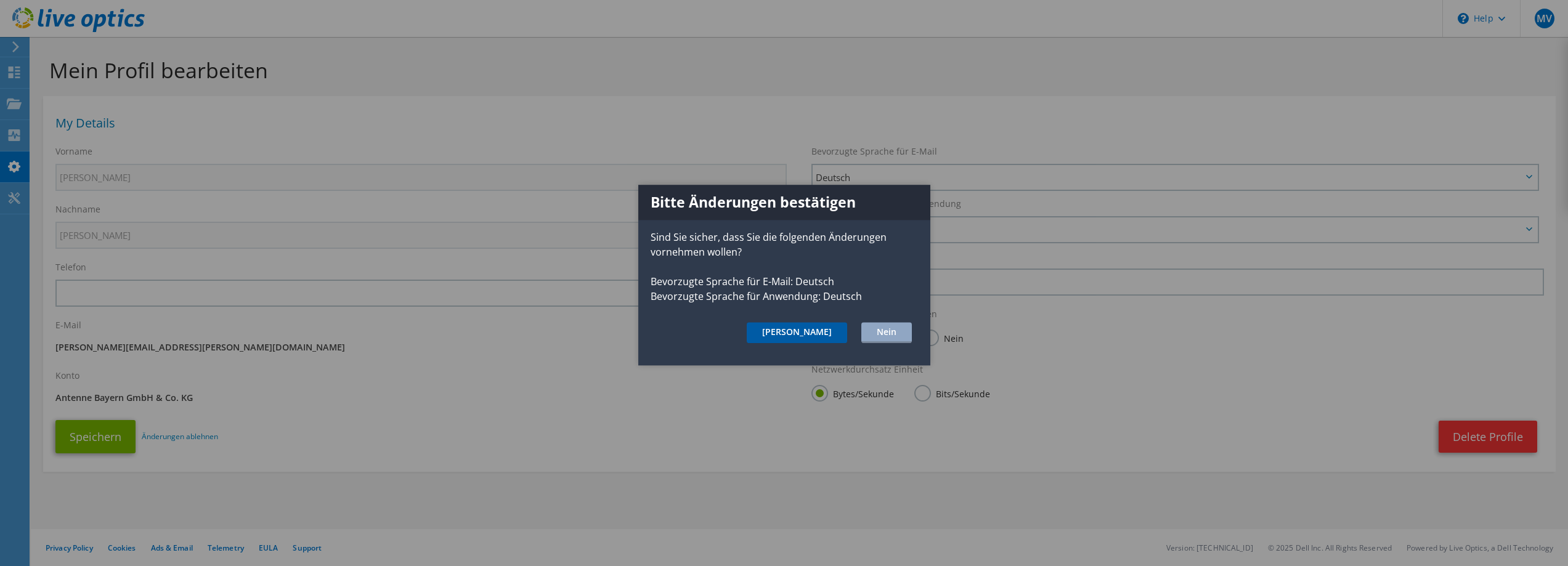
click at [823, 331] on button "Ja" at bounding box center [797, 332] width 101 height 21
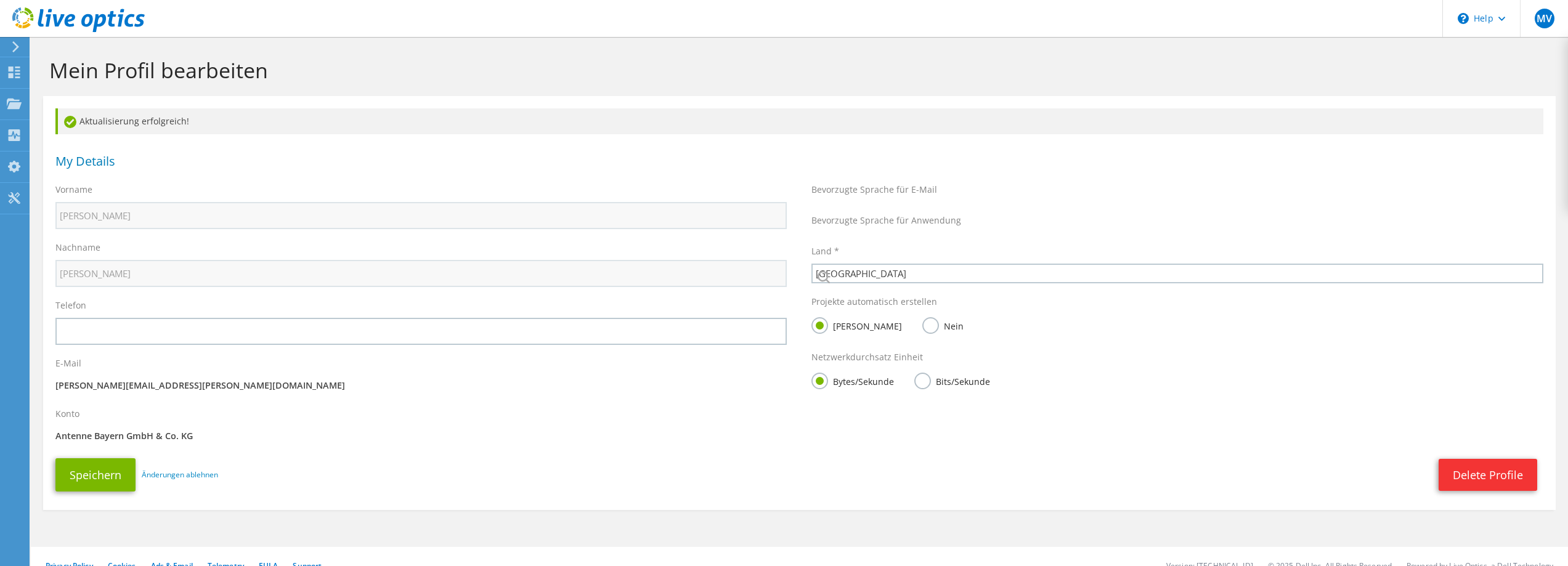
select select "56"
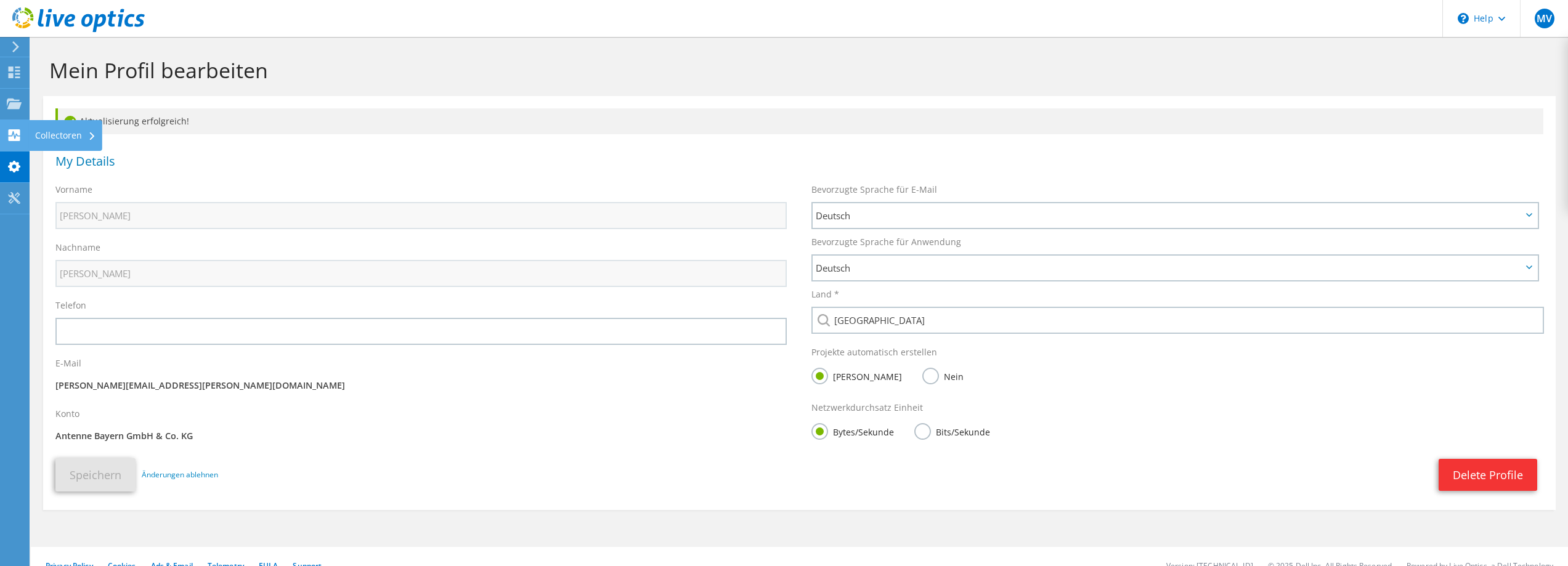
click at [45, 133] on div "Collectoren" at bounding box center [66, 135] width 73 height 31
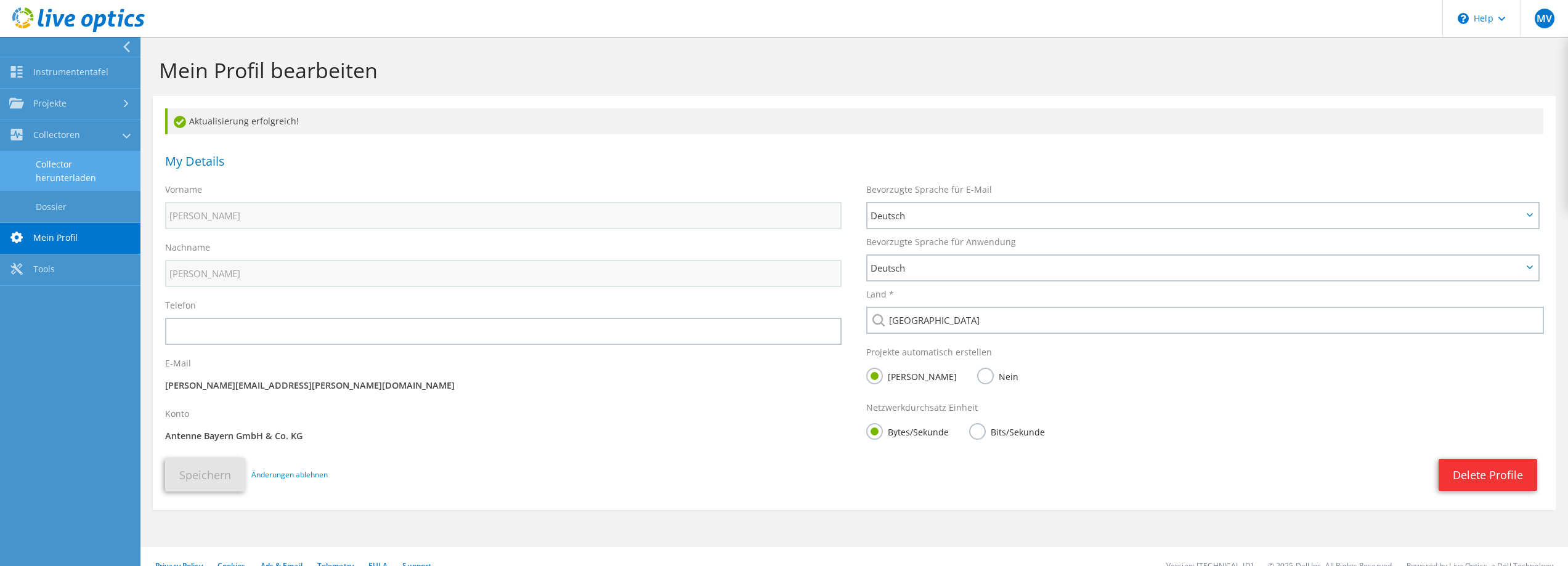
click at [54, 169] on link "Collector herunterladen" at bounding box center [70, 171] width 140 height 39
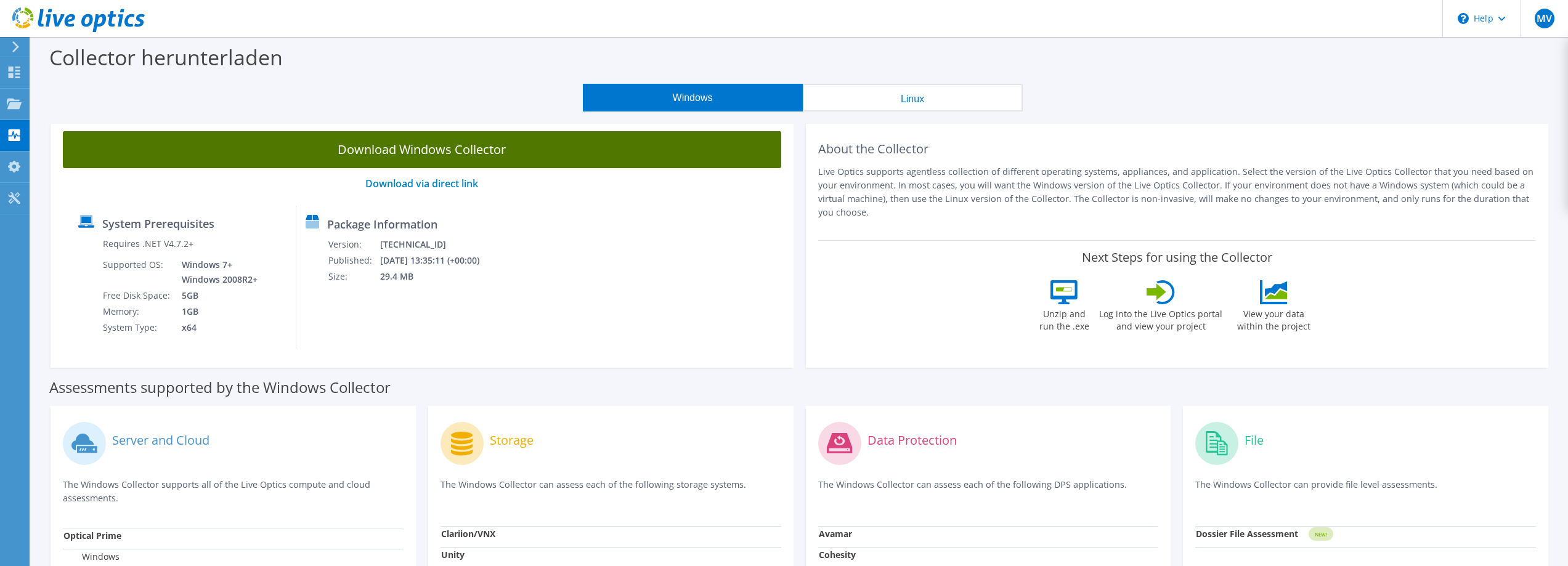
click at [429, 150] on link "Download Windows Collector" at bounding box center [422, 150] width 718 height 37
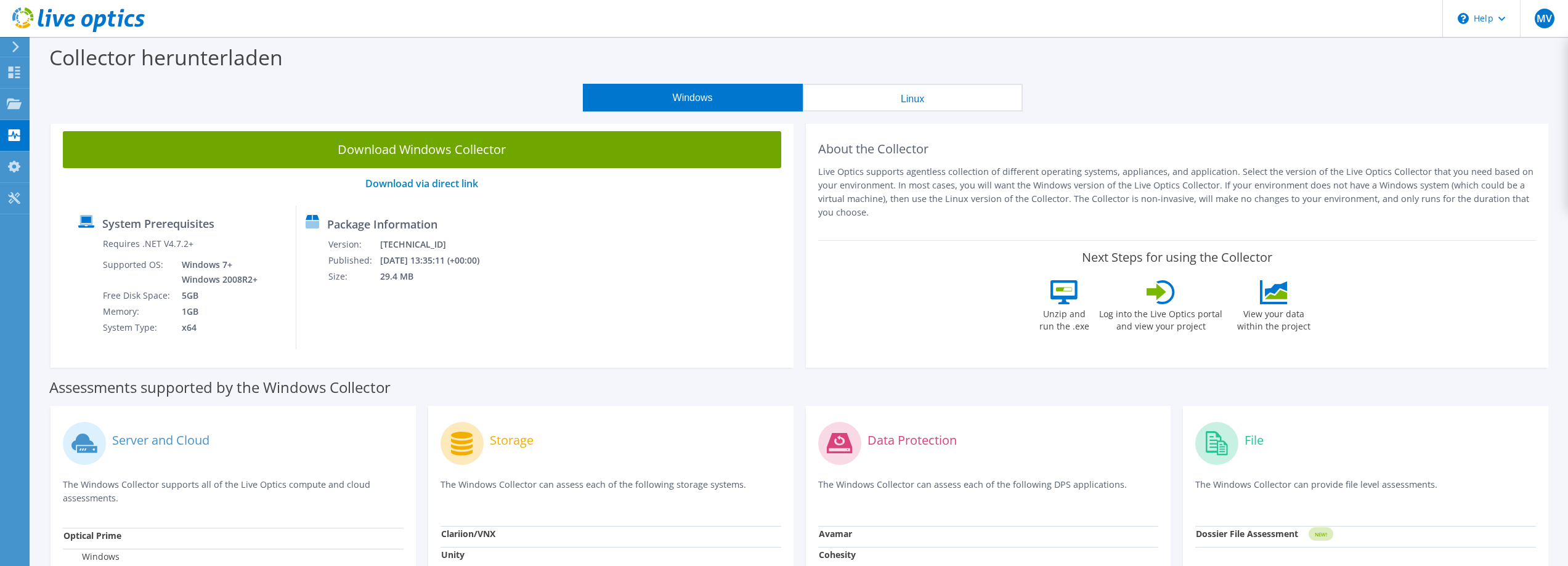
click at [712, 288] on div "System Prerequisites Requires .NET V4.7.2+ Supported OS: Windows 7+ Windows 200…" at bounding box center [422, 277] width 706 height 144
click at [57, 74] on div "Instrumententafel" at bounding box center [72, 72] width 87 height 31
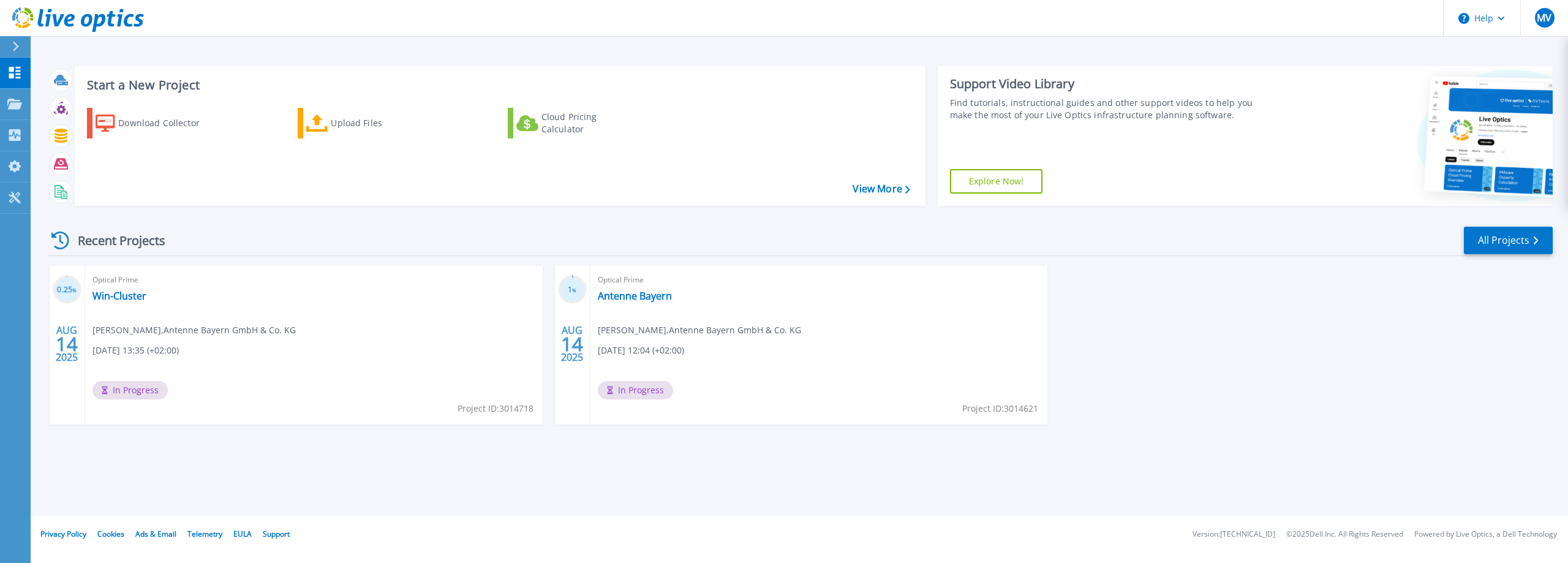
click at [445, 342] on div "Optical Prime Win-Cluster [PERSON_NAME] , Antenne Bayern GmbH & Co. KG [DATE] 1…" at bounding box center [314, 345] width 458 height 159
click at [1366, 399] on div "0.25 % [DATE] Optical Prime Win-Cluster [PERSON_NAME] , Antenne Bayern GmbH & C…" at bounding box center [794, 357] width 1515 height 183
click at [1243, 333] on div "0.25 % [DATE] Optical Prime Win-Cluster [PERSON_NAME] , Antenne Bayern GmbH & C…" at bounding box center [794, 357] width 1515 height 183
click at [1509, 307] on div "0.25 % [DATE] Optical Prime Win-Cluster [PERSON_NAME] , Antenne Bayern GmbH & C…" at bounding box center [794, 357] width 1515 height 183
click at [1323, 256] on div "Recent Projects All Projects" at bounding box center [800, 240] width 1506 height 30
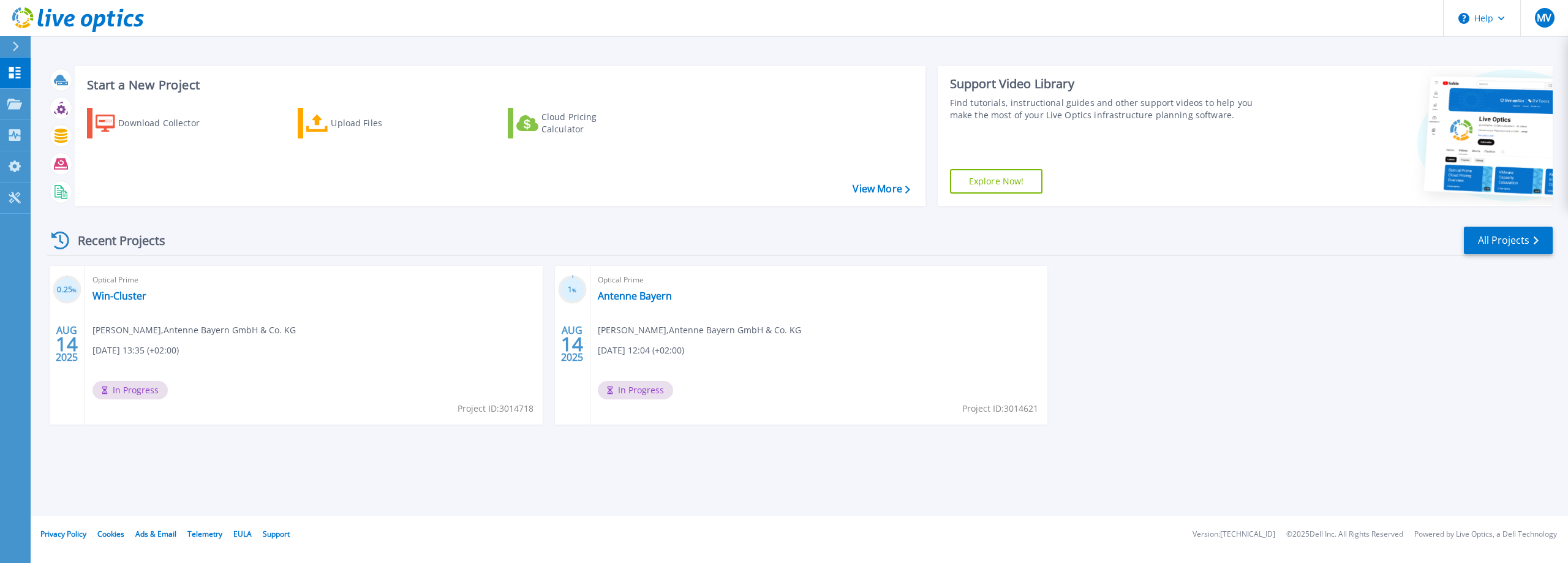
click at [1135, 279] on div "0.25 % [DATE] Optical Prime Win-Cluster [PERSON_NAME] , Antenne Bayern GmbH & C…" at bounding box center [794, 357] width 1515 height 183
